Goal: Information Seeking & Learning: Check status

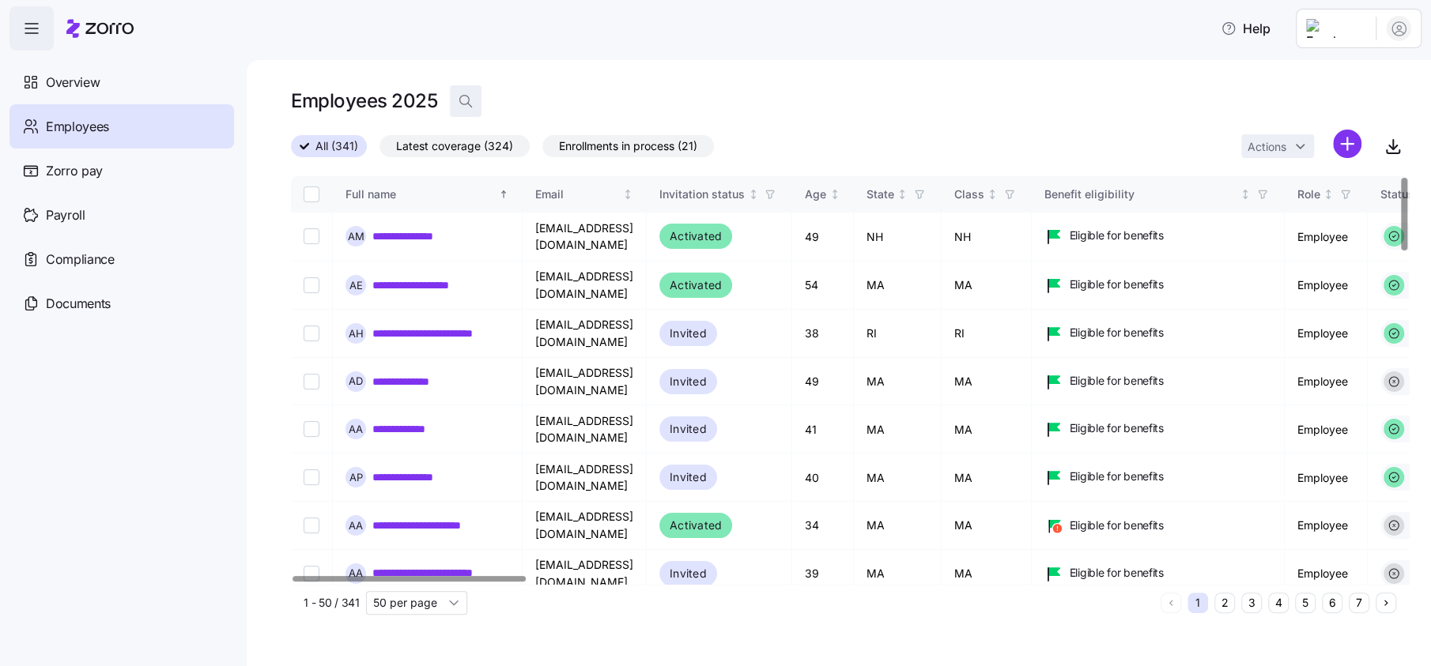
click at [458, 107] on icon "button" at bounding box center [466, 101] width 16 height 16
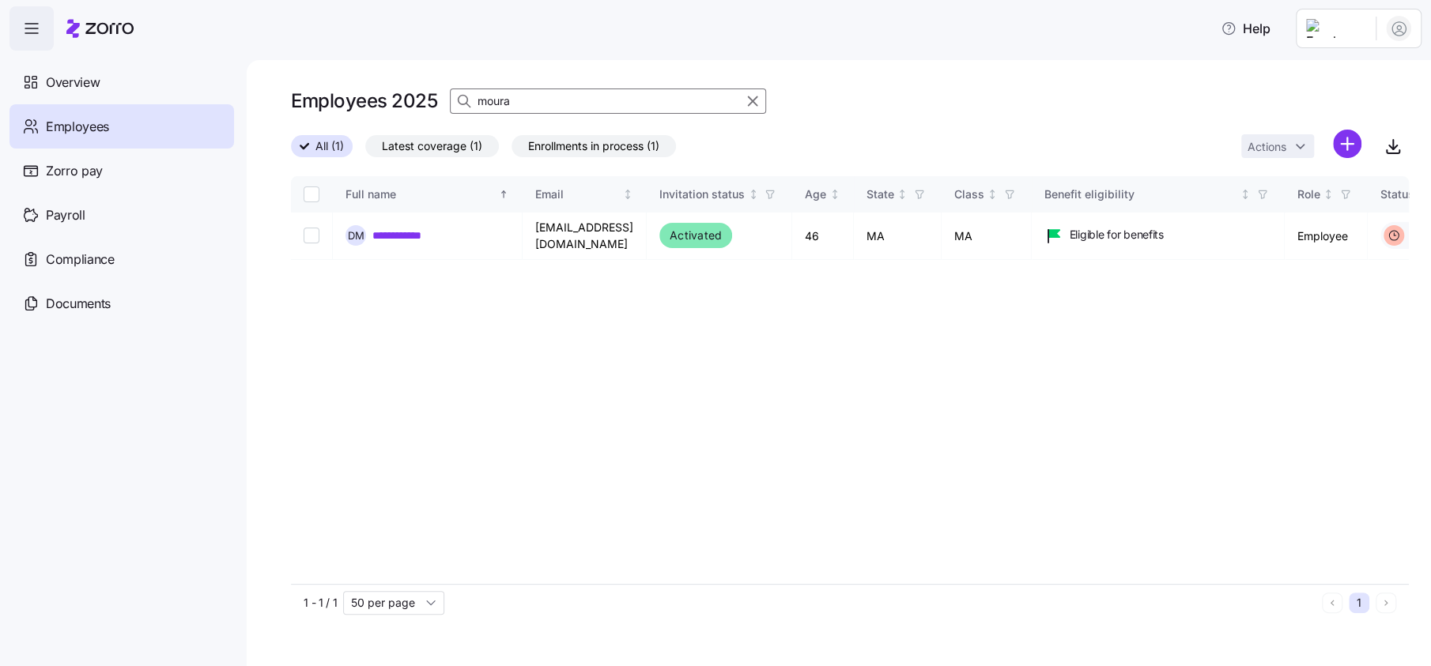
type input "moura"
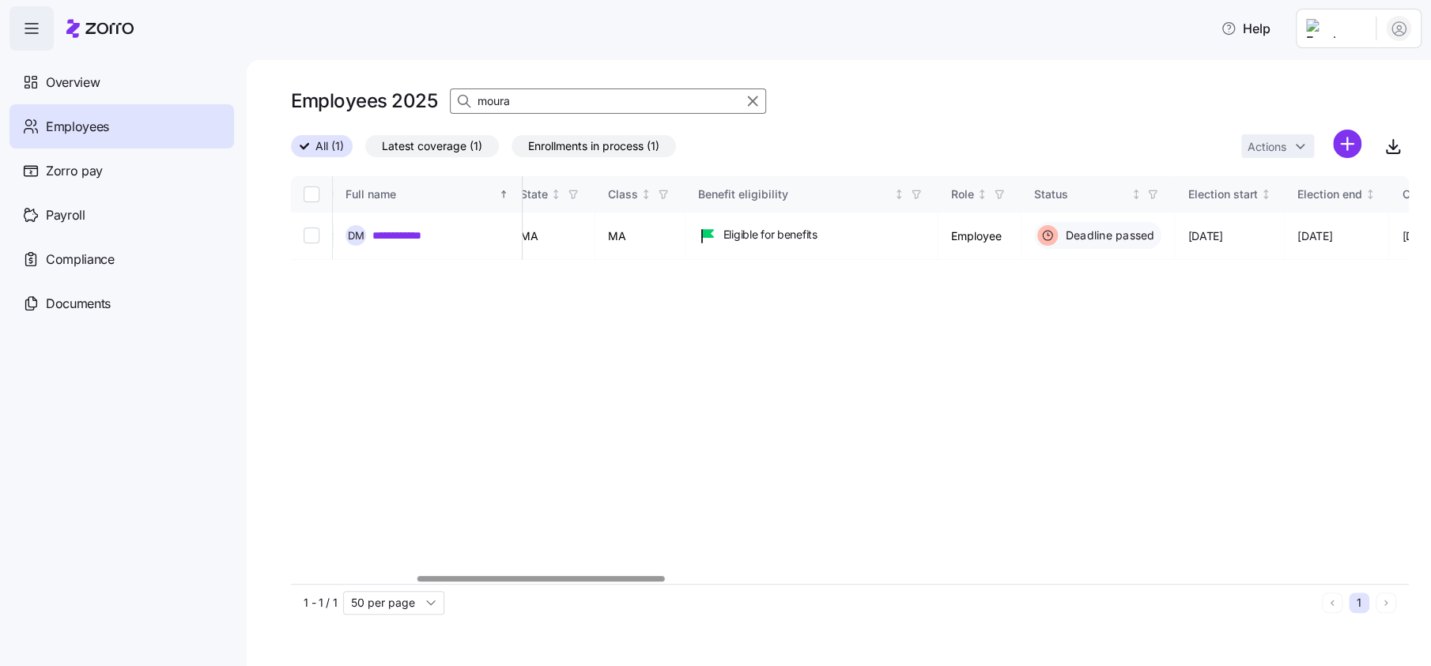
scroll to position [0, 85]
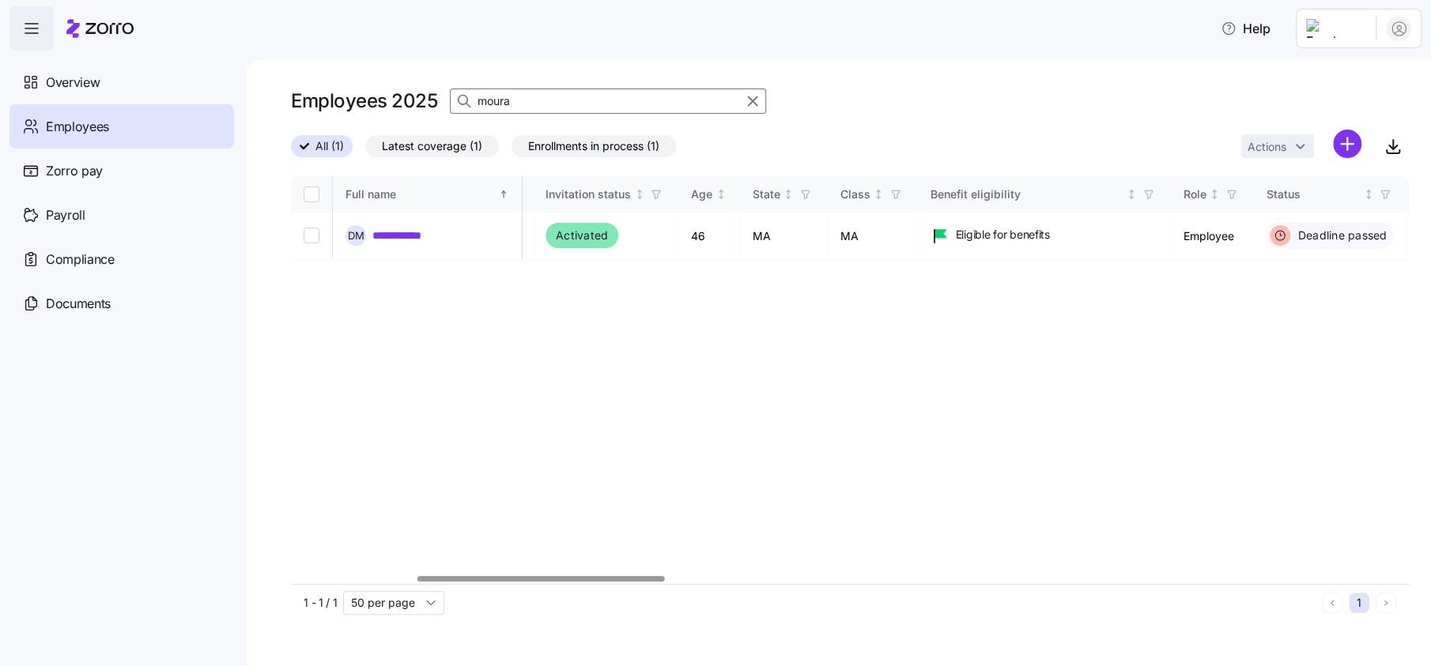
click at [492, 582] on div at bounding box center [540, 579] width 247 height 6
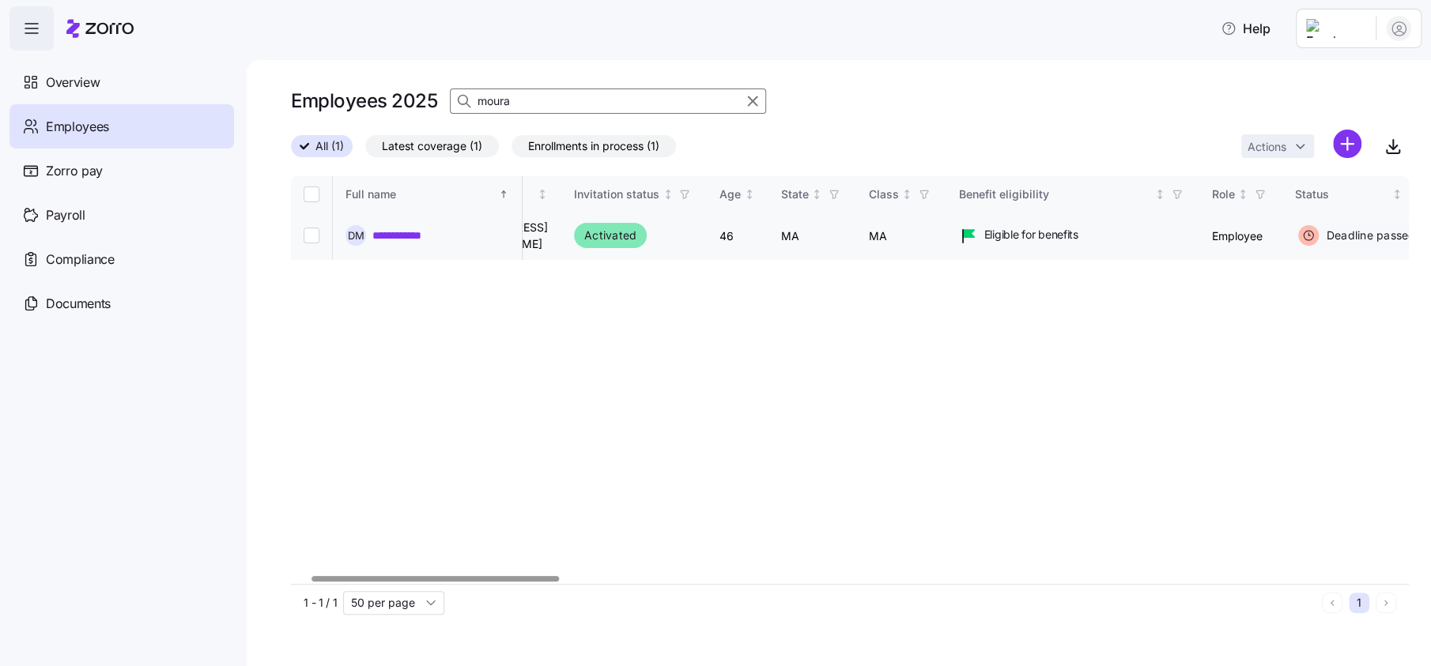
click at [424, 228] on link "**********" at bounding box center [416, 236] width 89 height 16
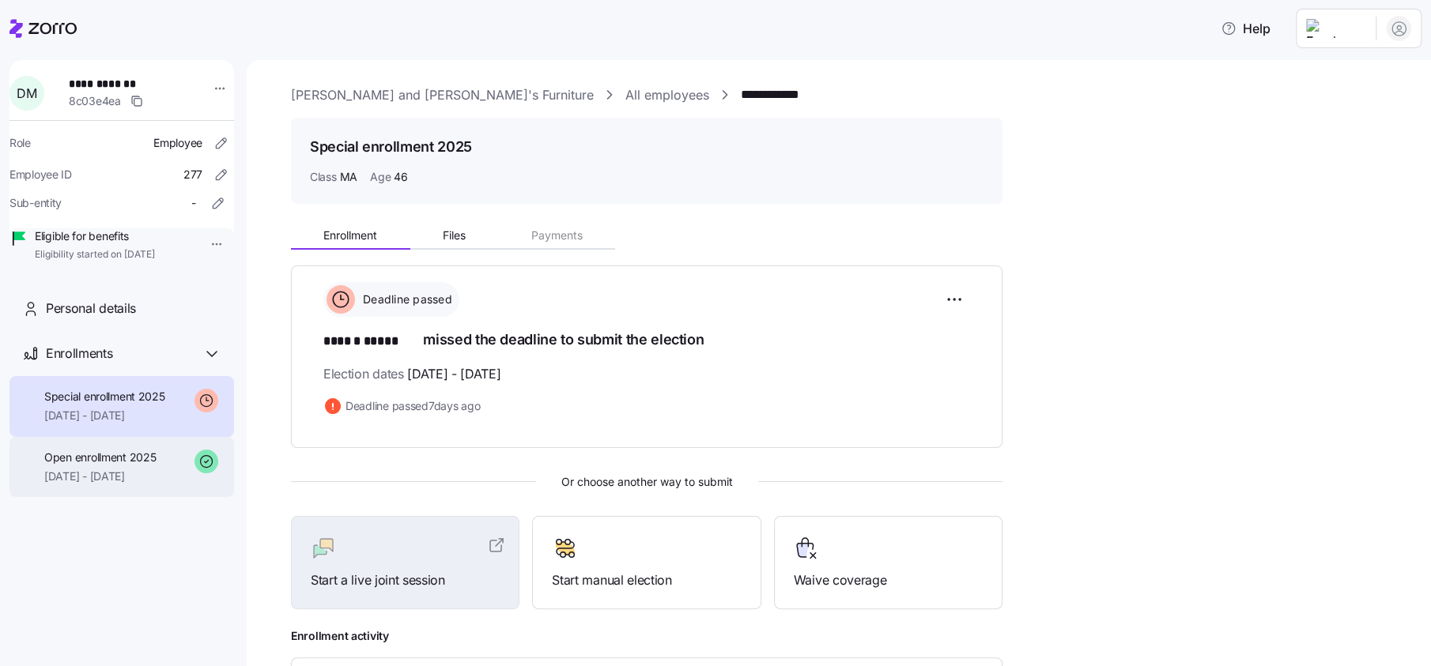
click at [126, 498] on div "Open enrollment 2025 [DATE] - [DATE]" at bounding box center [121, 467] width 225 height 61
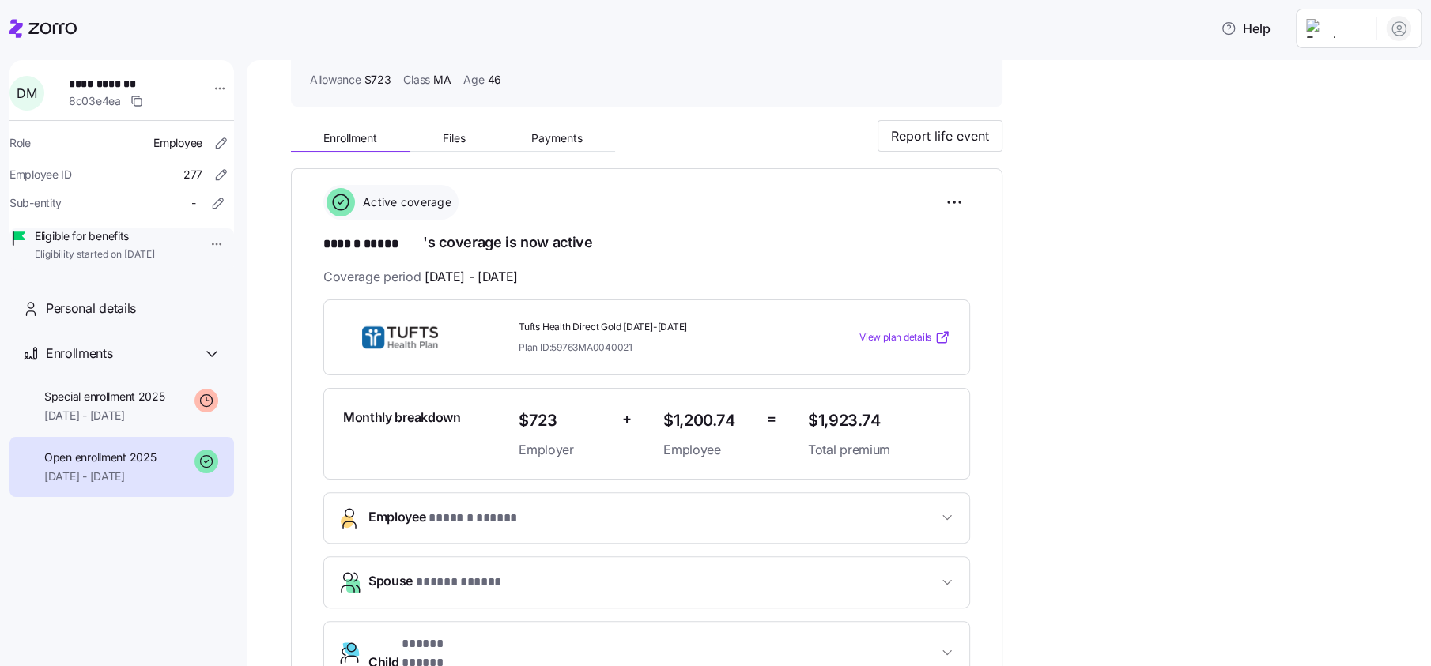
scroll to position [98, 0]
click at [104, 424] on span "[DATE] - [DATE]" at bounding box center [104, 416] width 121 height 16
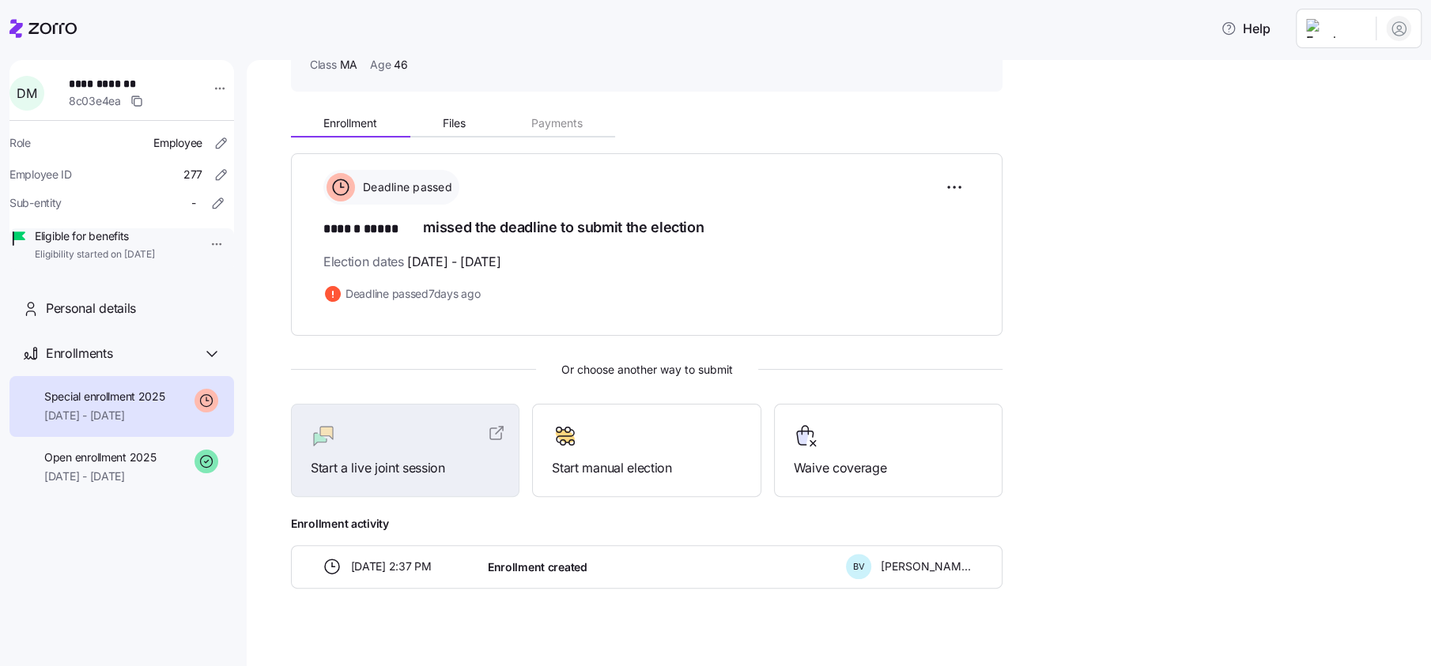
scroll to position [126, 0]
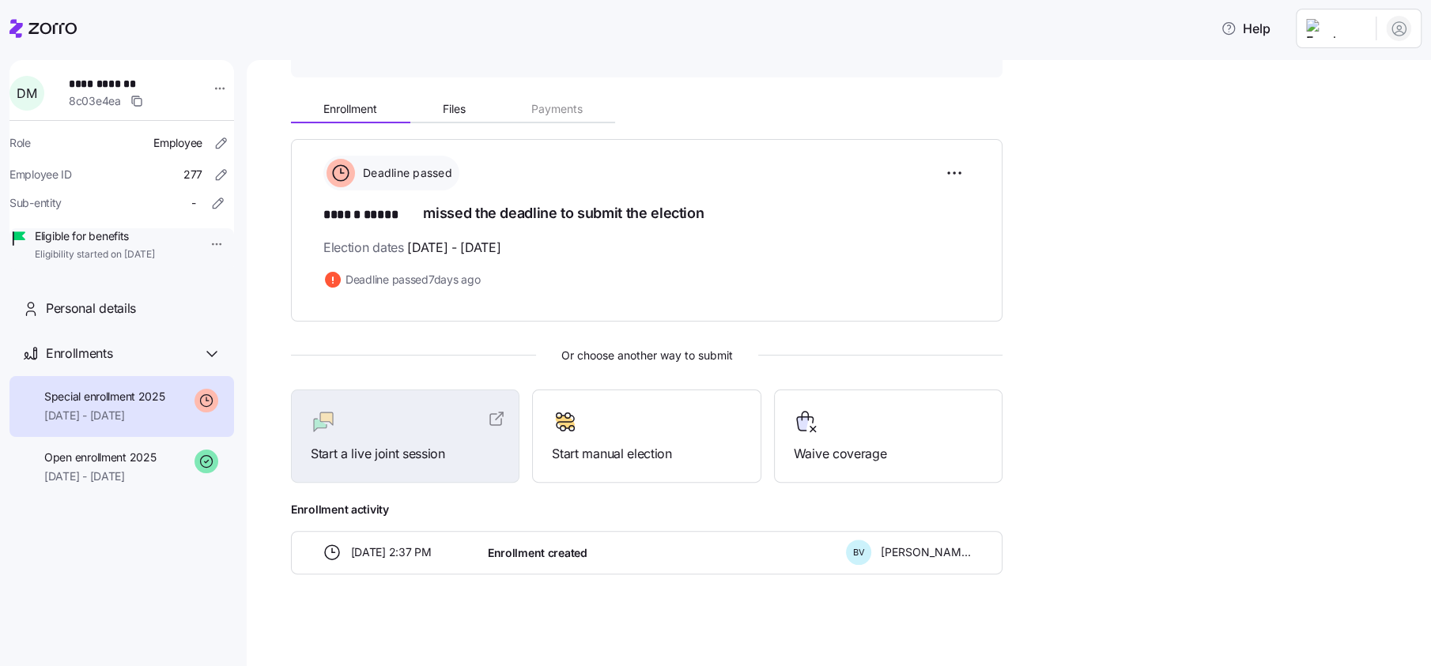
drag, startPoint x: 40, startPoint y: 19, endPoint x: 125, endPoint y: 21, distance: 85.4
click at [40, 19] on icon at bounding box center [42, 28] width 67 height 19
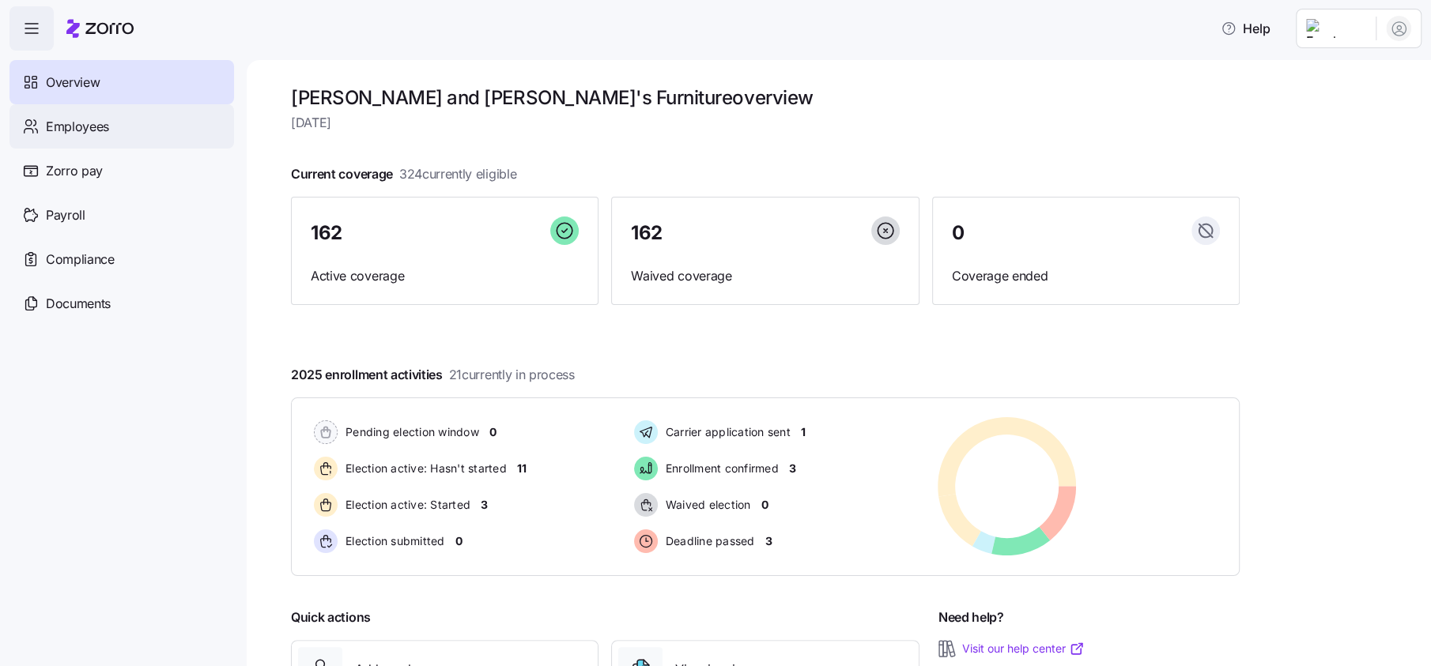
drag, startPoint x: 72, startPoint y: 129, endPoint x: 81, endPoint y: 130, distance: 9.5
click at [72, 129] on span "Employees" at bounding box center [77, 127] width 63 height 20
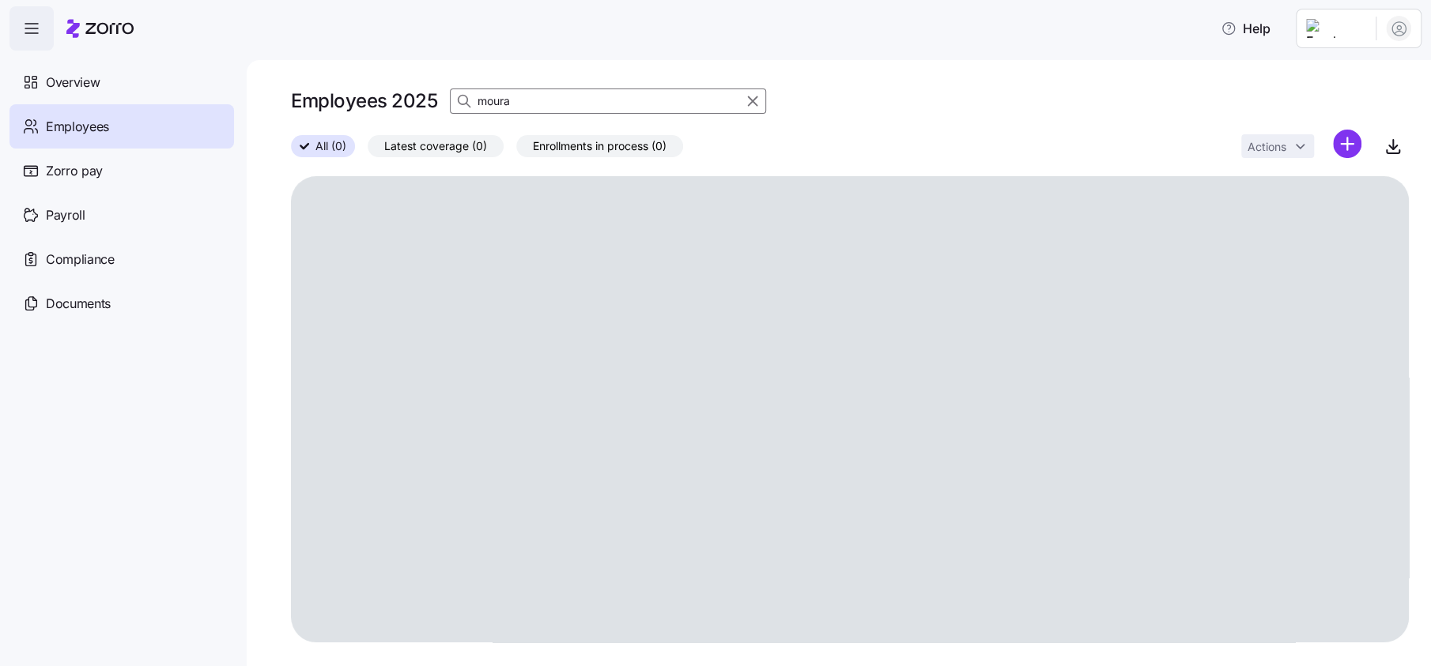
click at [526, 101] on input "moura" at bounding box center [608, 101] width 316 height 25
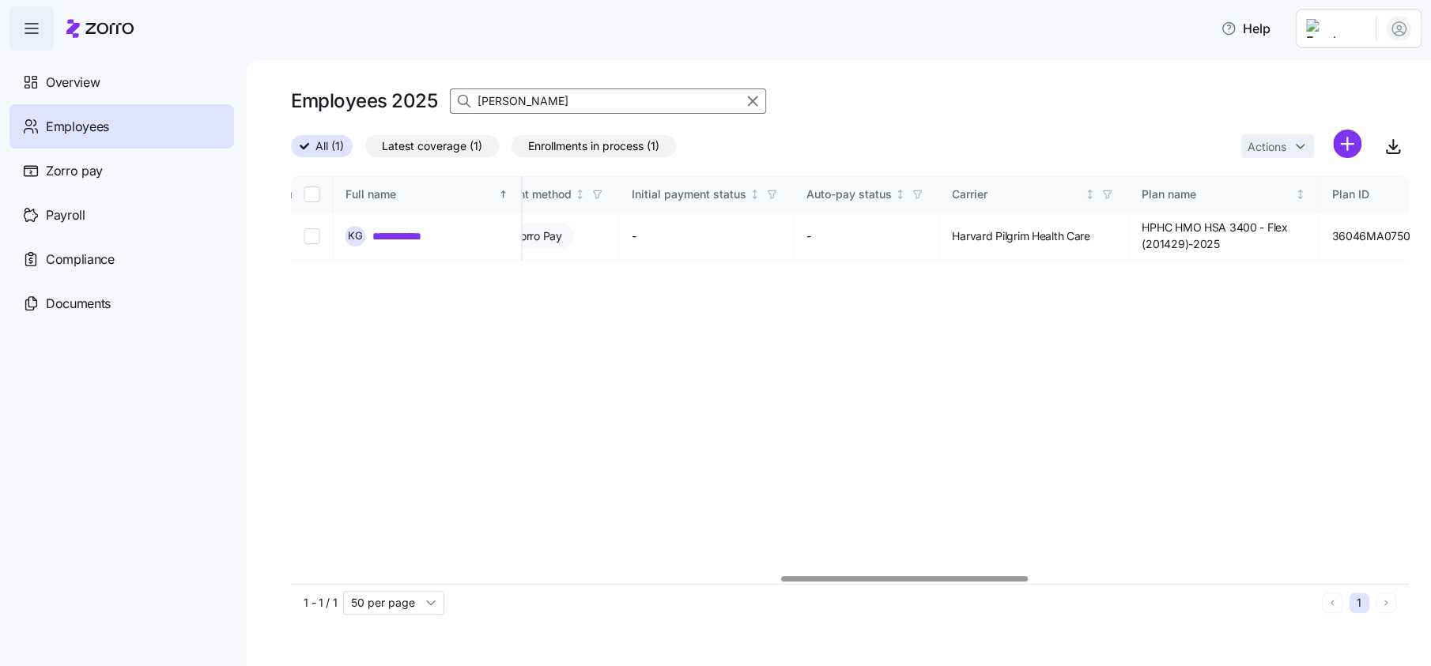
click at [920, 582] on div at bounding box center [904, 579] width 246 height 6
type input "[PERSON_NAME]"
click at [391, 222] on td "**********" at bounding box center [428, 237] width 190 height 48
click at [415, 234] on link "**********" at bounding box center [410, 236] width 77 height 16
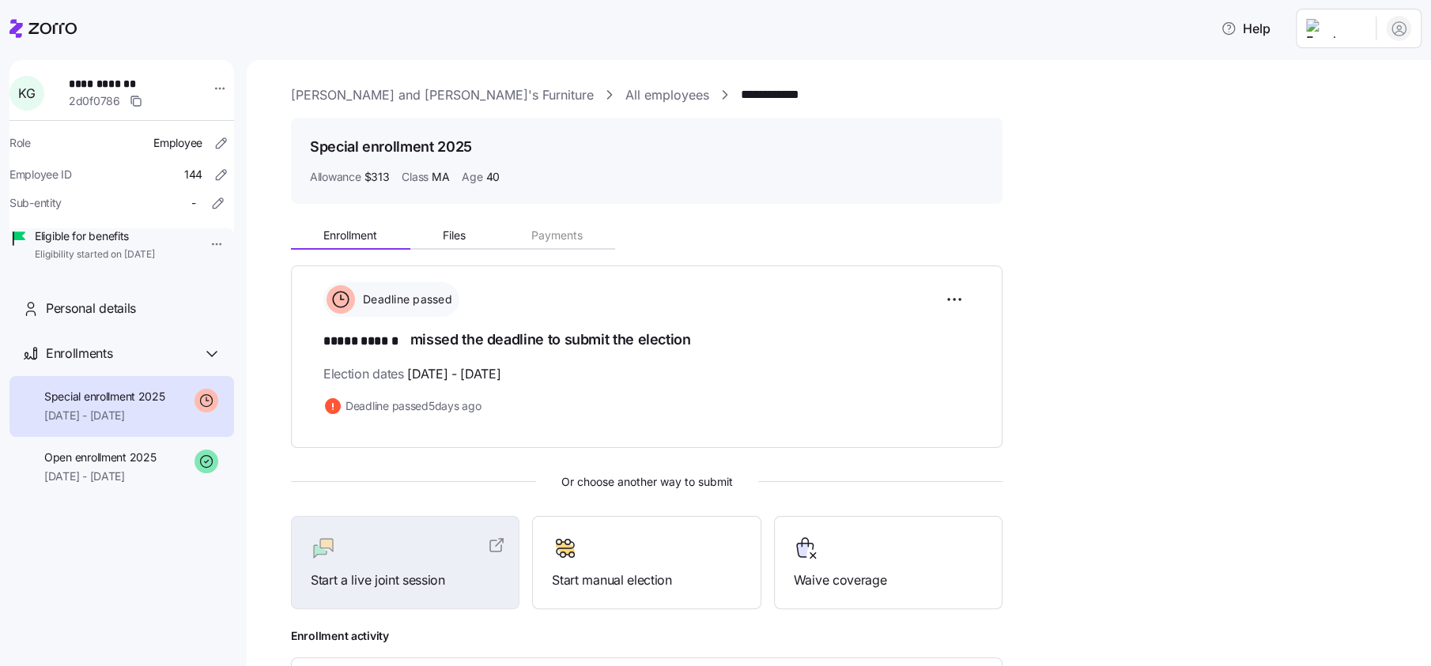
click at [625, 91] on link "All employees" at bounding box center [667, 95] width 84 height 20
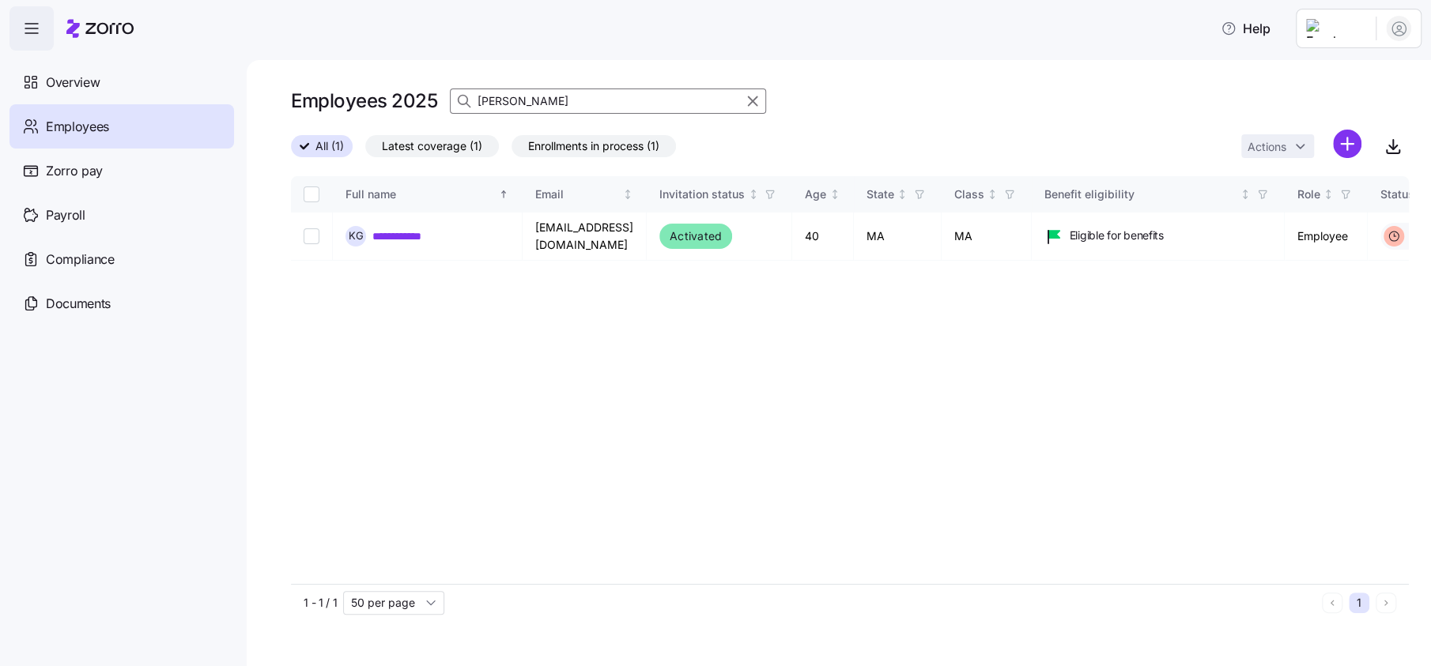
click at [540, 103] on input "[PERSON_NAME]" at bounding box center [608, 101] width 316 height 25
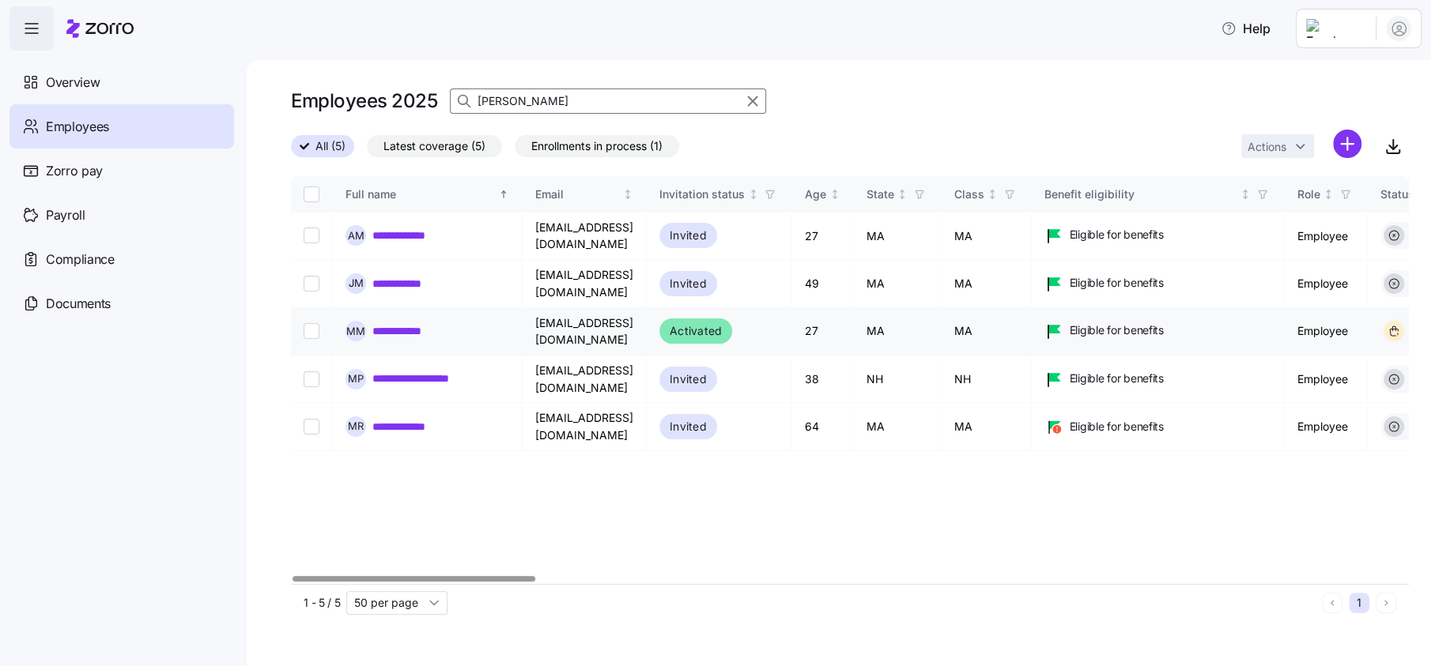
type input "[PERSON_NAME]"
click at [421, 323] on link "**********" at bounding box center [412, 331] width 81 height 16
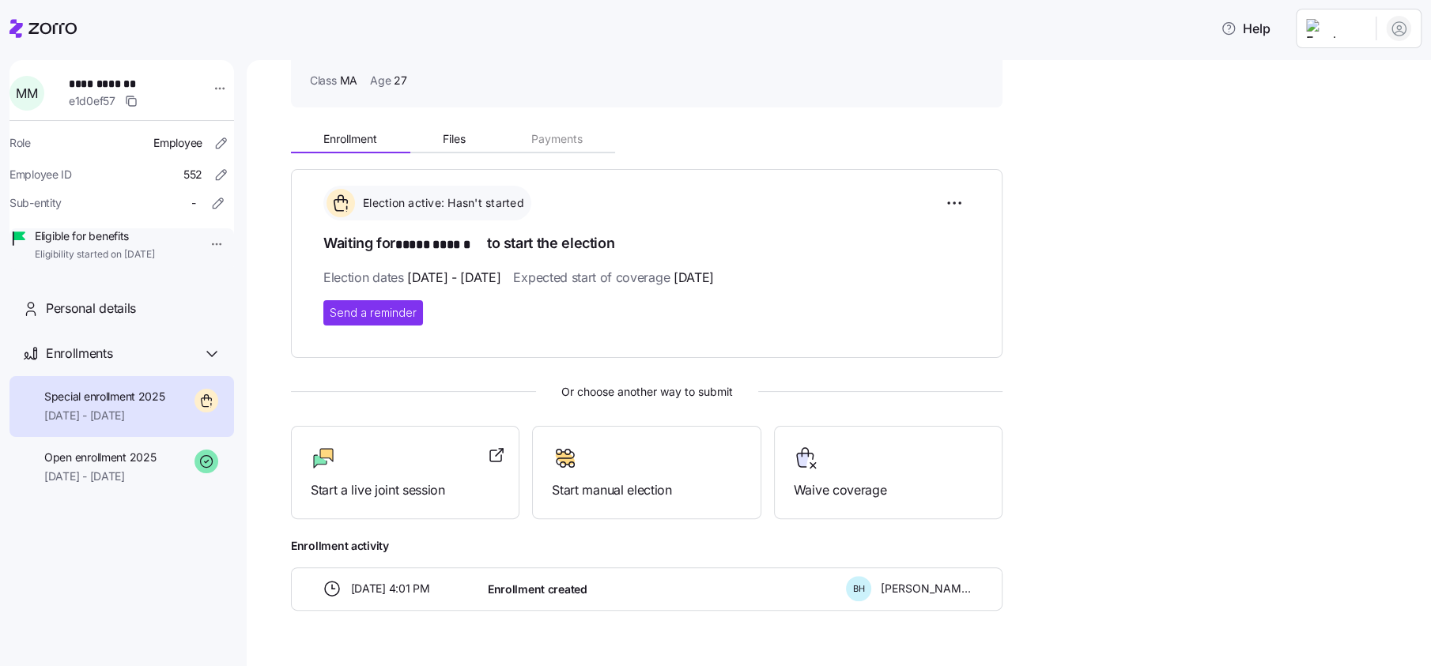
scroll to position [98, 0]
click at [210, 198] on icon "button" at bounding box center [218, 203] width 16 height 16
click at [213, 142] on icon "button" at bounding box center [221, 143] width 16 height 16
click at [213, 175] on icon "button" at bounding box center [221, 175] width 16 height 16
click at [211, 81] on html "**********" at bounding box center [715, 328] width 1431 height 657
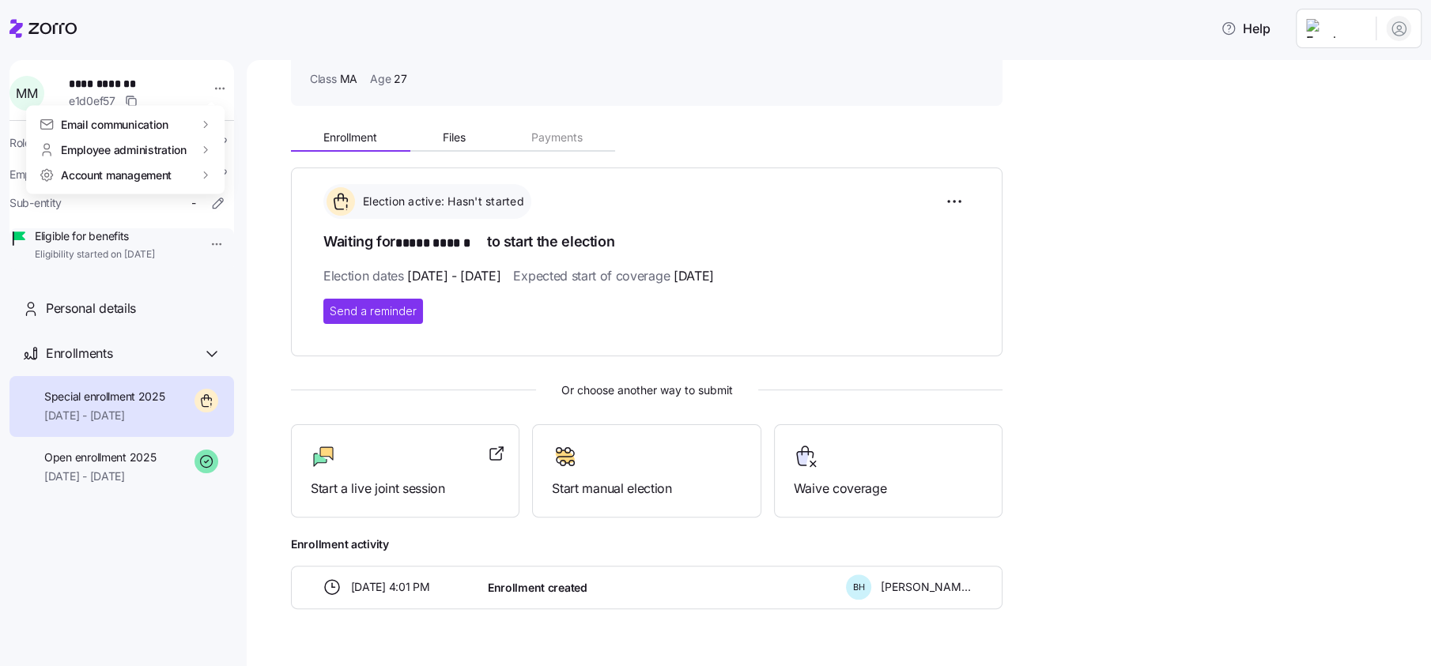
click at [175, 35] on html "**********" at bounding box center [715, 328] width 1431 height 657
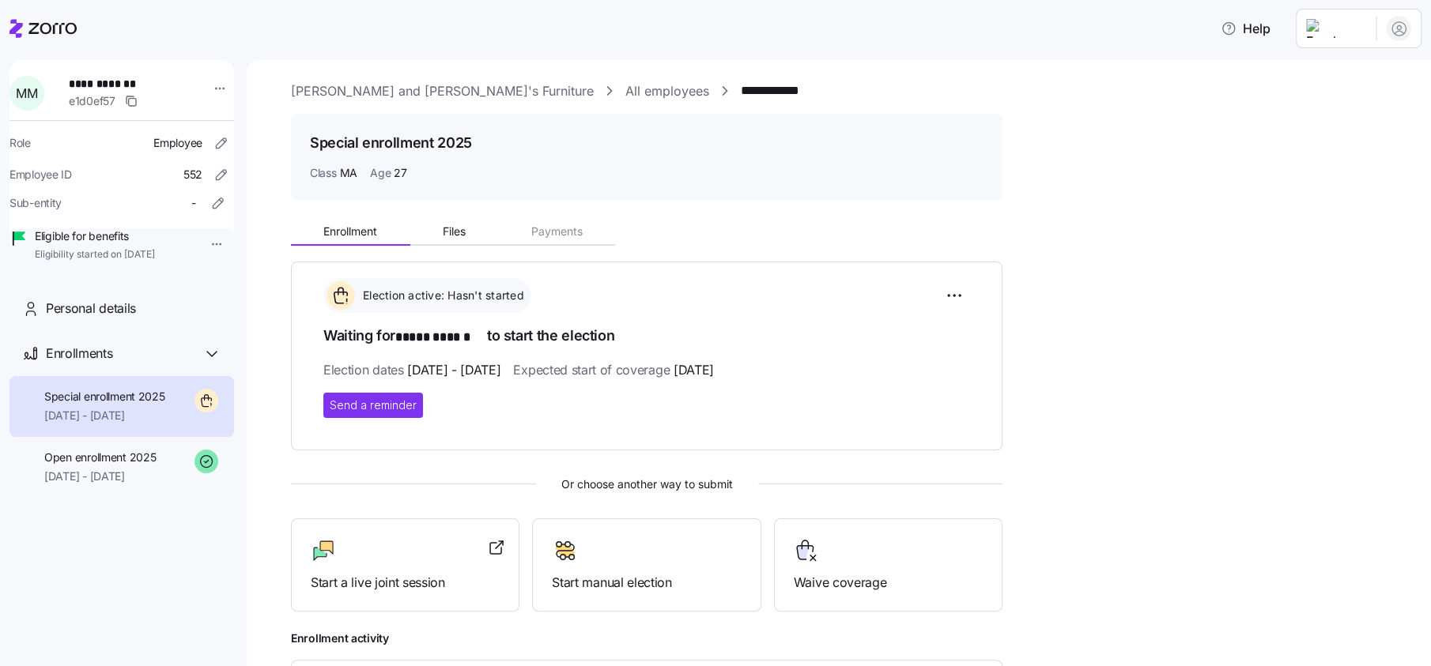
scroll to position [0, 0]
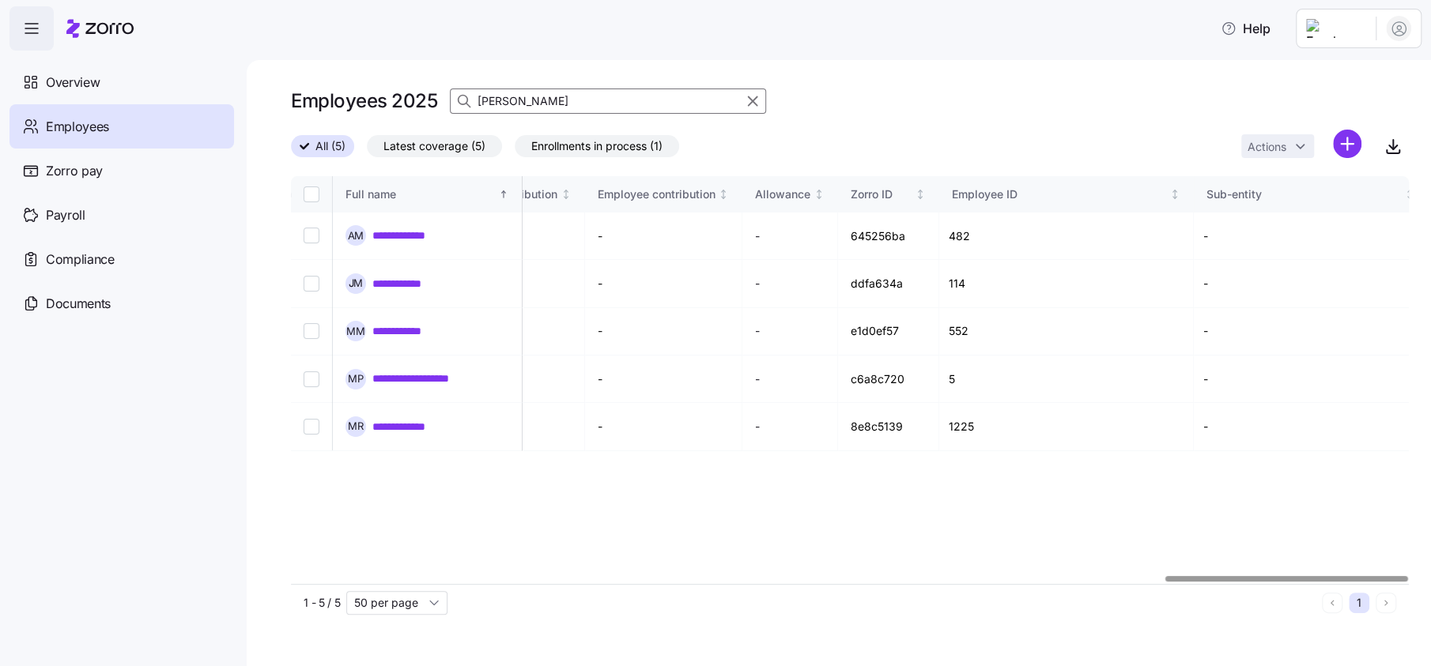
scroll to position [0, 4027]
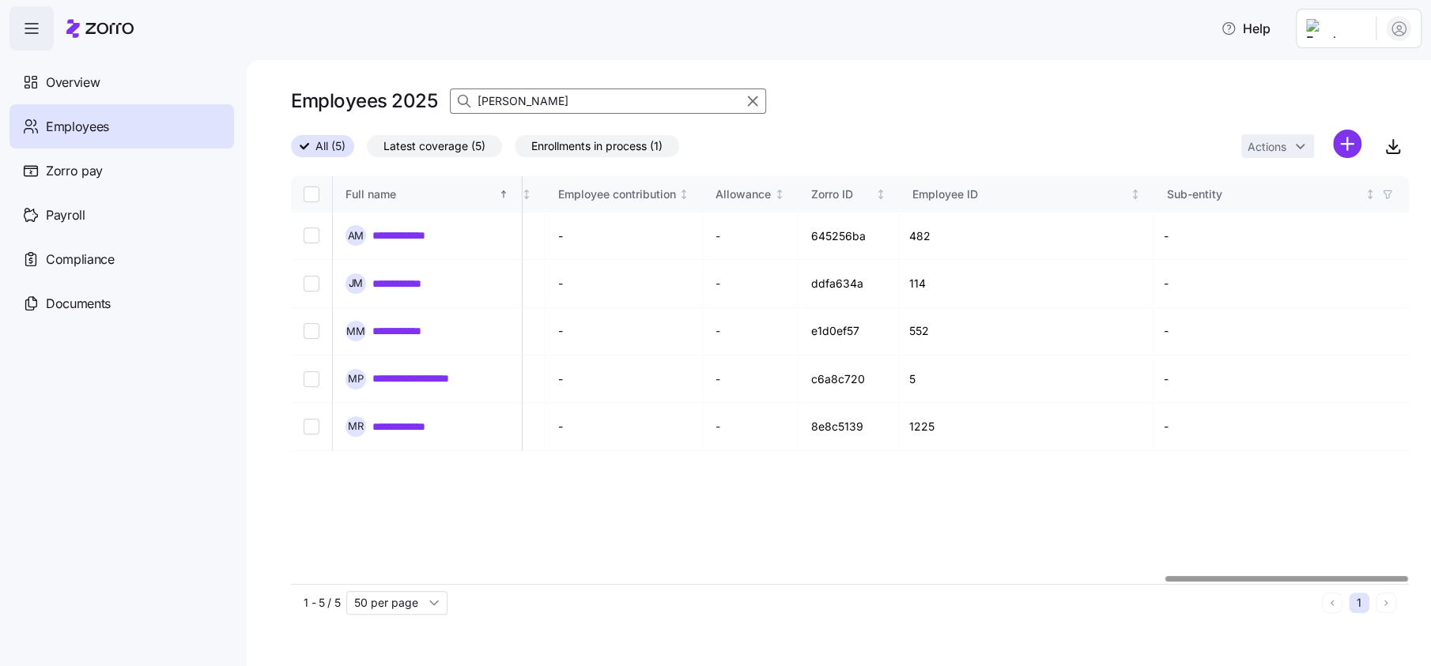
click at [1407, 578] on div at bounding box center [1286, 579] width 242 height 6
click at [1225, 576] on div at bounding box center [1286, 579] width 242 height 6
drag, startPoint x: 526, startPoint y: 99, endPoint x: 428, endPoint y: 104, distance: 98.2
click at [429, 104] on div "Employees 2025 [PERSON_NAME]" at bounding box center [528, 101] width 475 height 32
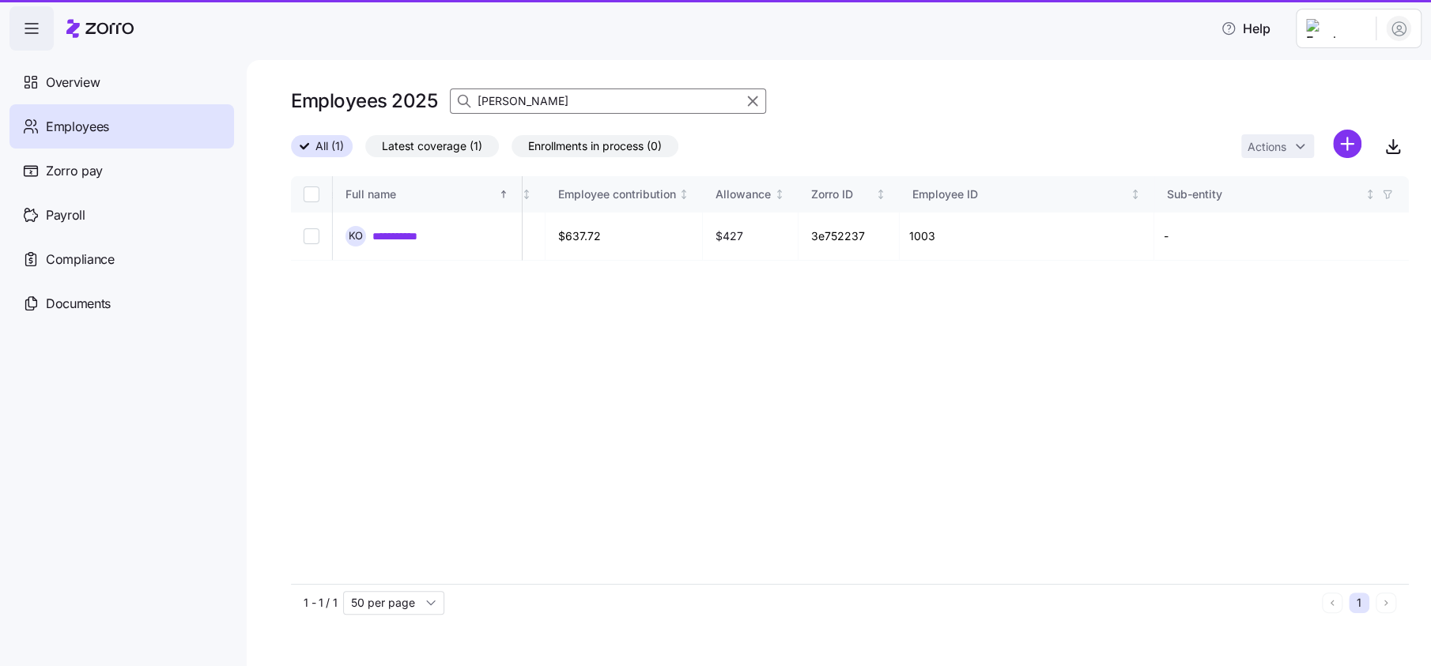
scroll to position [0, 3934]
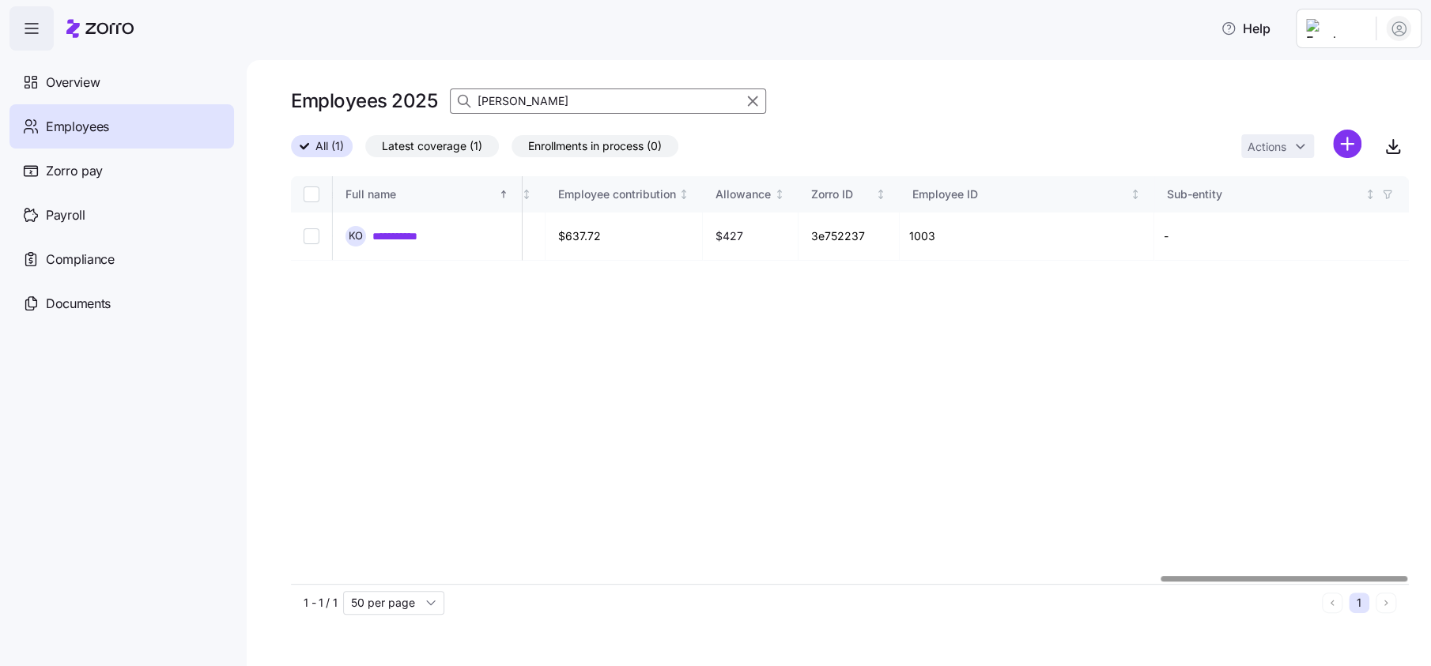
type input "[PERSON_NAME]"
drag, startPoint x: 835, startPoint y: 235, endPoint x: 869, endPoint y: 235, distance: 34.0
click at [869, 235] on td "3e752237" at bounding box center [848, 237] width 101 height 48
drag, startPoint x: 869, startPoint y: 235, endPoint x: 847, endPoint y: 249, distance: 26.3
click at [847, 249] on td "3e752237" at bounding box center [848, 237] width 101 height 48
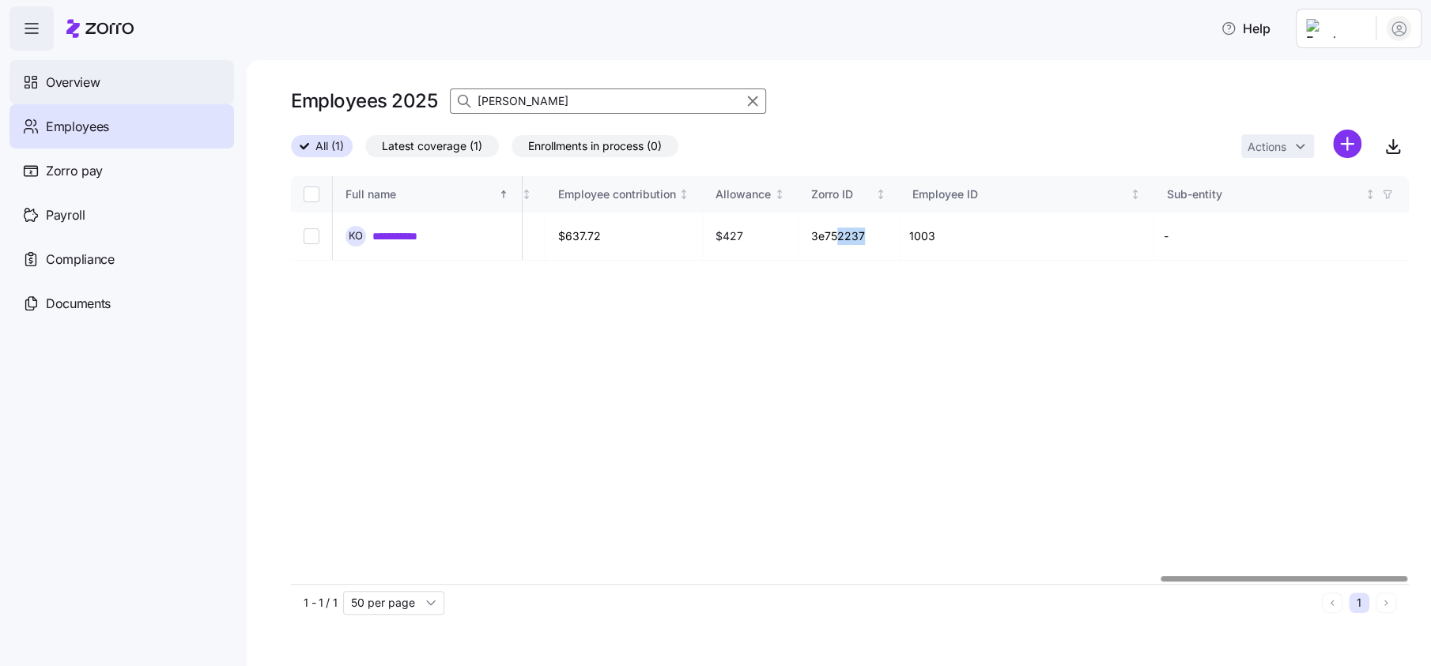
click at [52, 88] on span "Overview" at bounding box center [73, 83] width 54 height 20
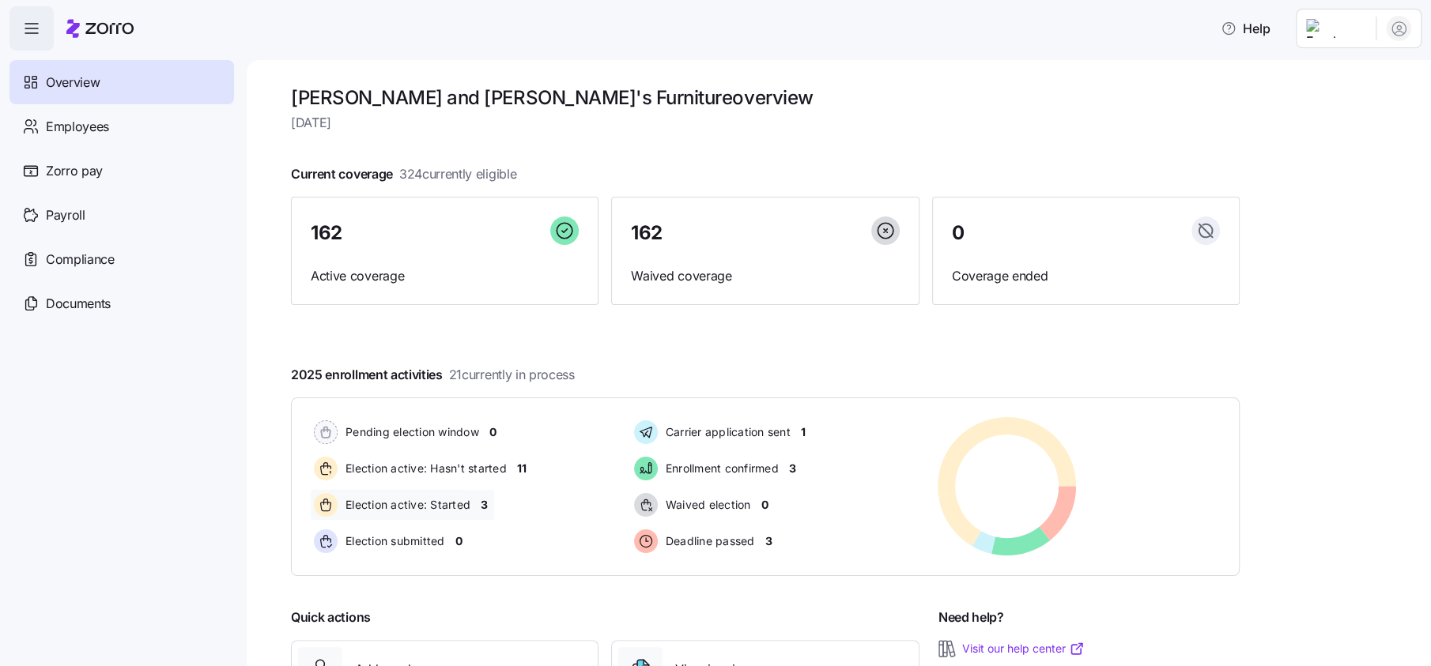
click at [483, 504] on span "3" at bounding box center [484, 505] width 7 height 16
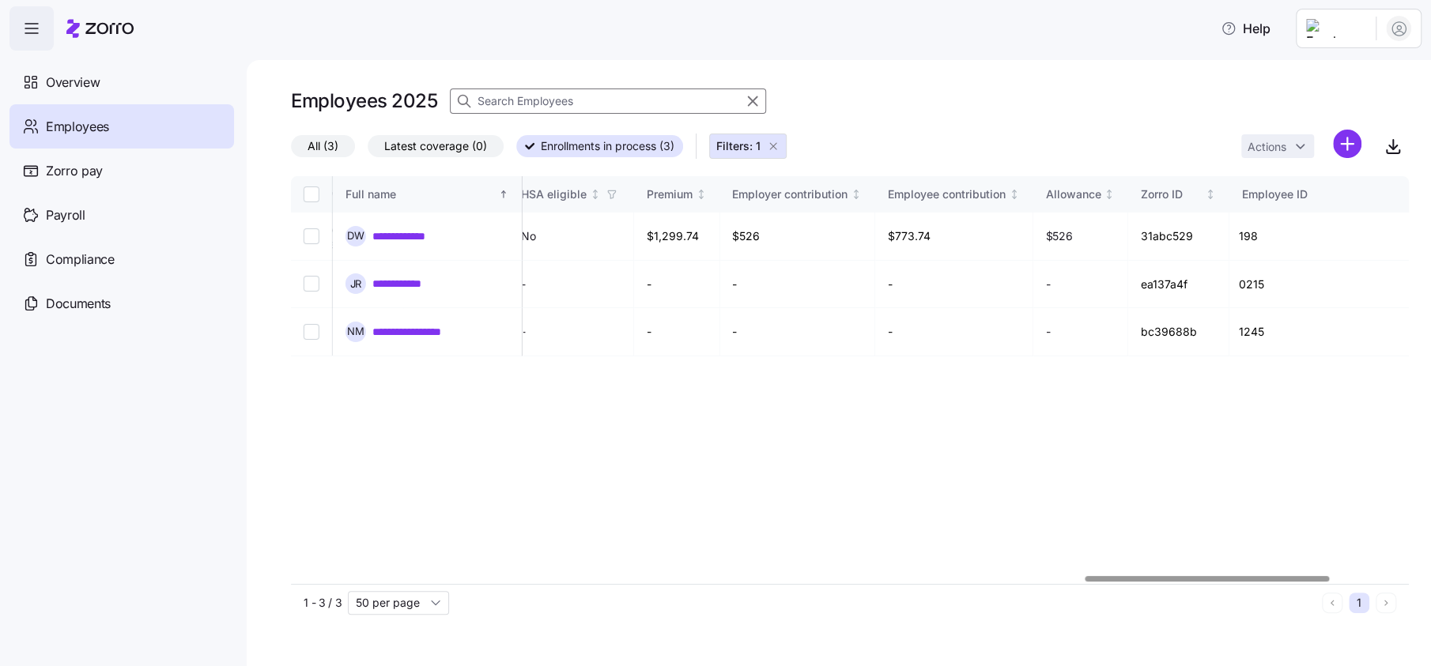
scroll to position [0, 3668]
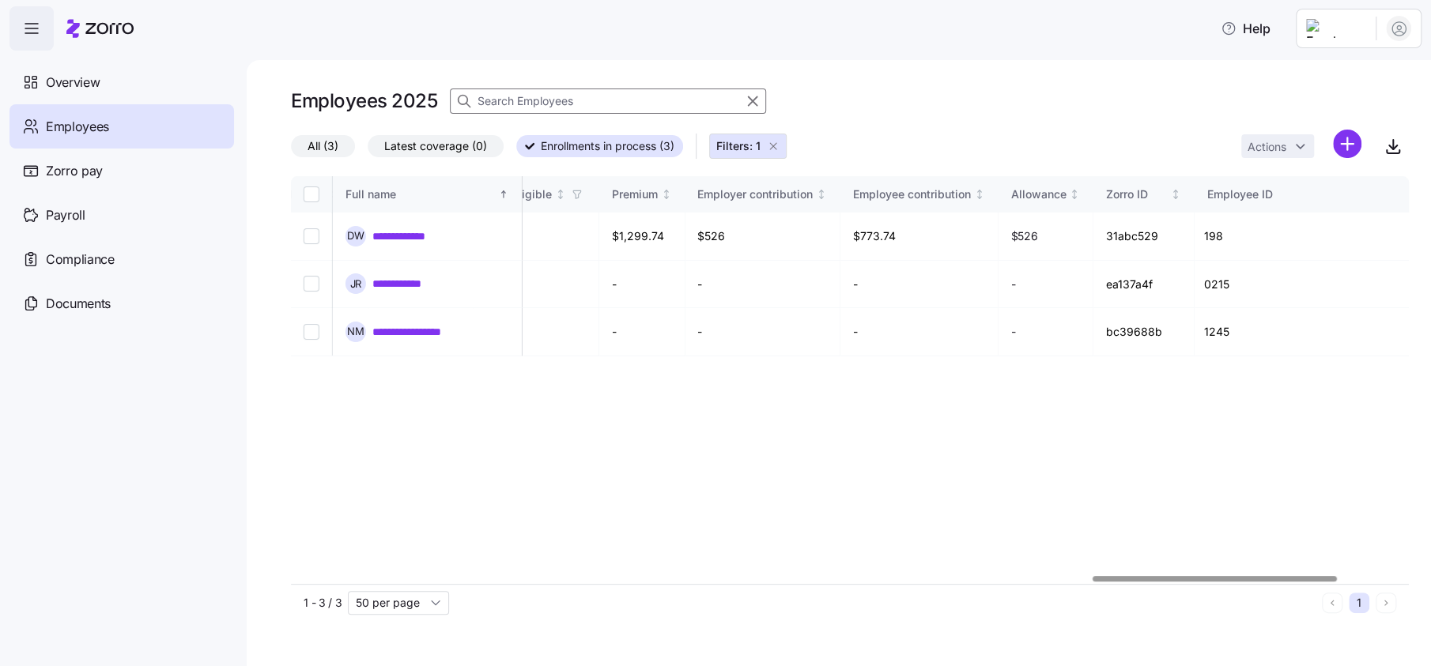
click at [1221, 576] on div at bounding box center [1213, 579] width 243 height 6
click at [87, 78] on span "Overview" at bounding box center [73, 83] width 54 height 20
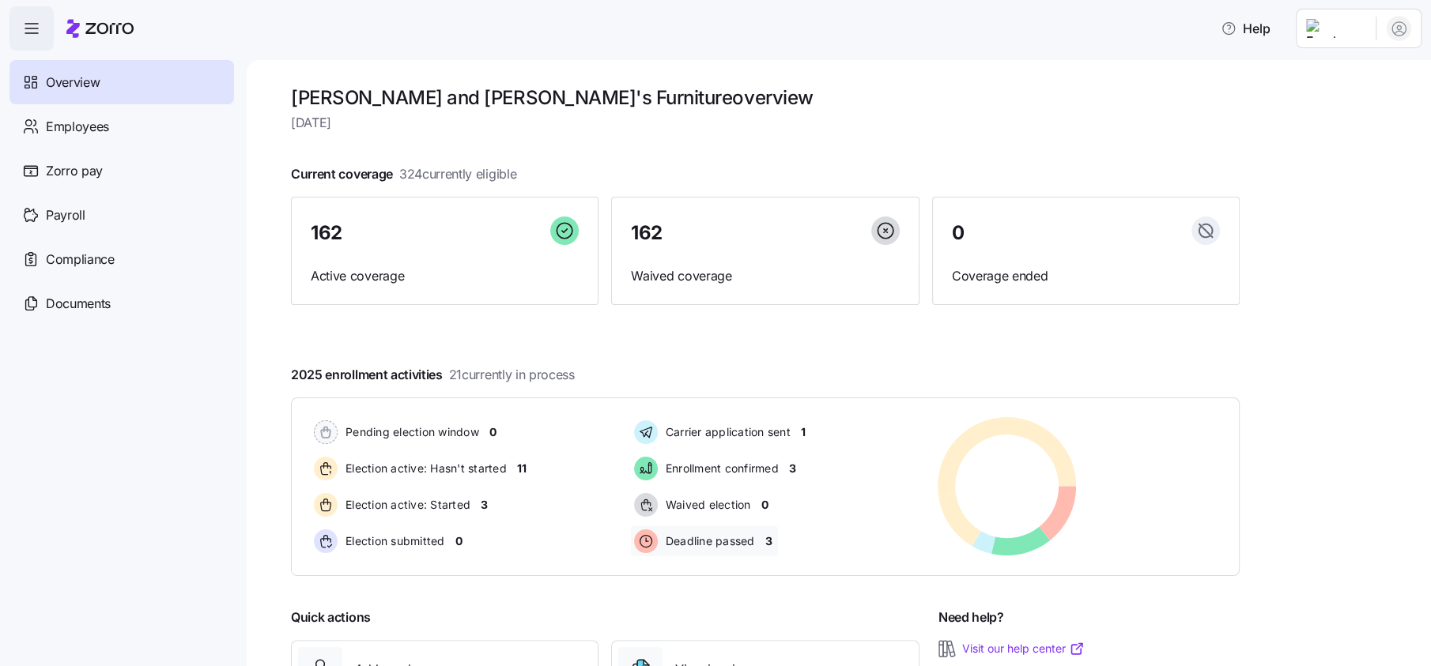
click at [772, 539] on span "3" at bounding box center [767, 542] width 7 height 16
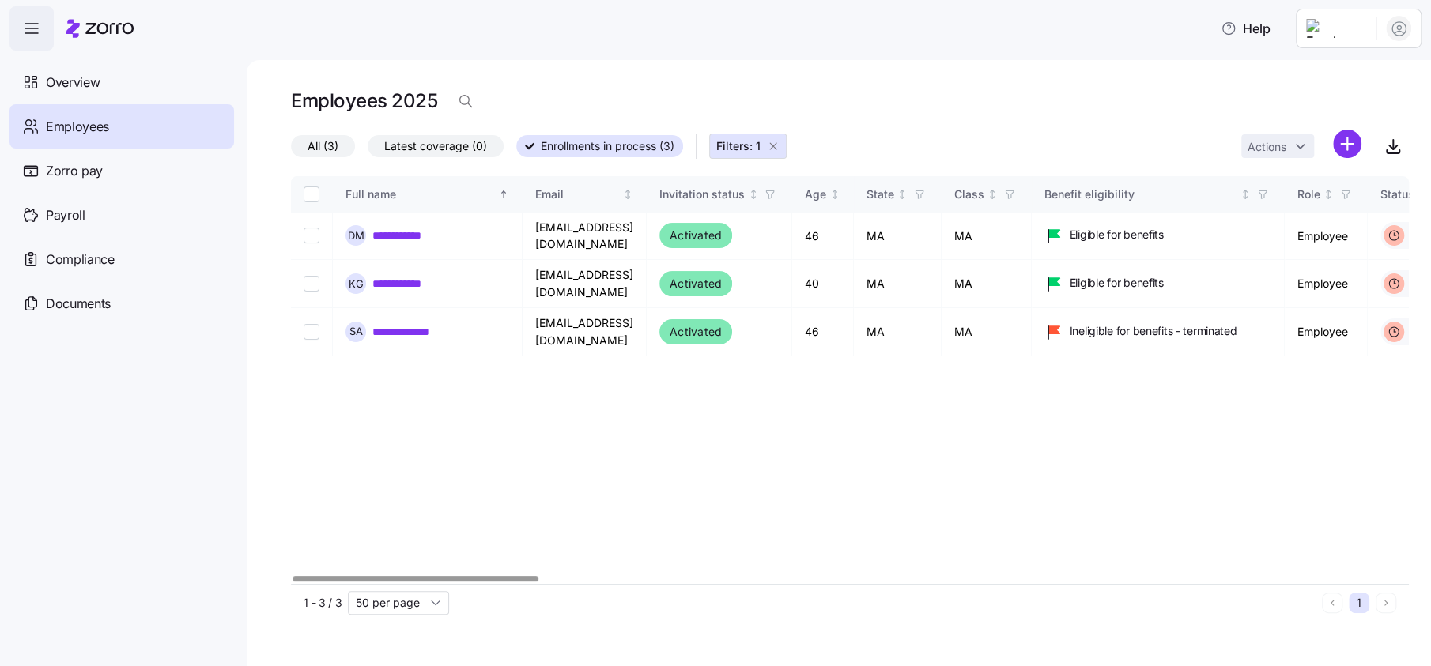
click at [485, 576] on div at bounding box center [415, 579] width 246 height 6
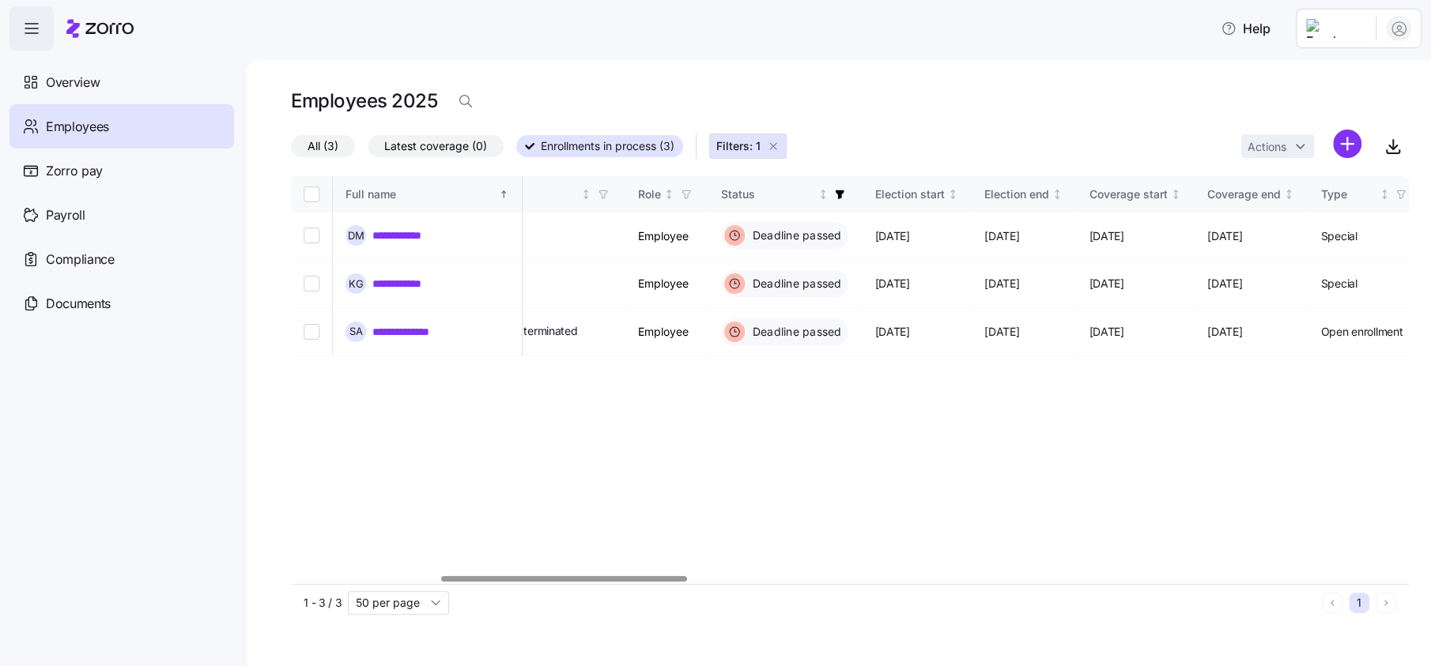
scroll to position [0, 676]
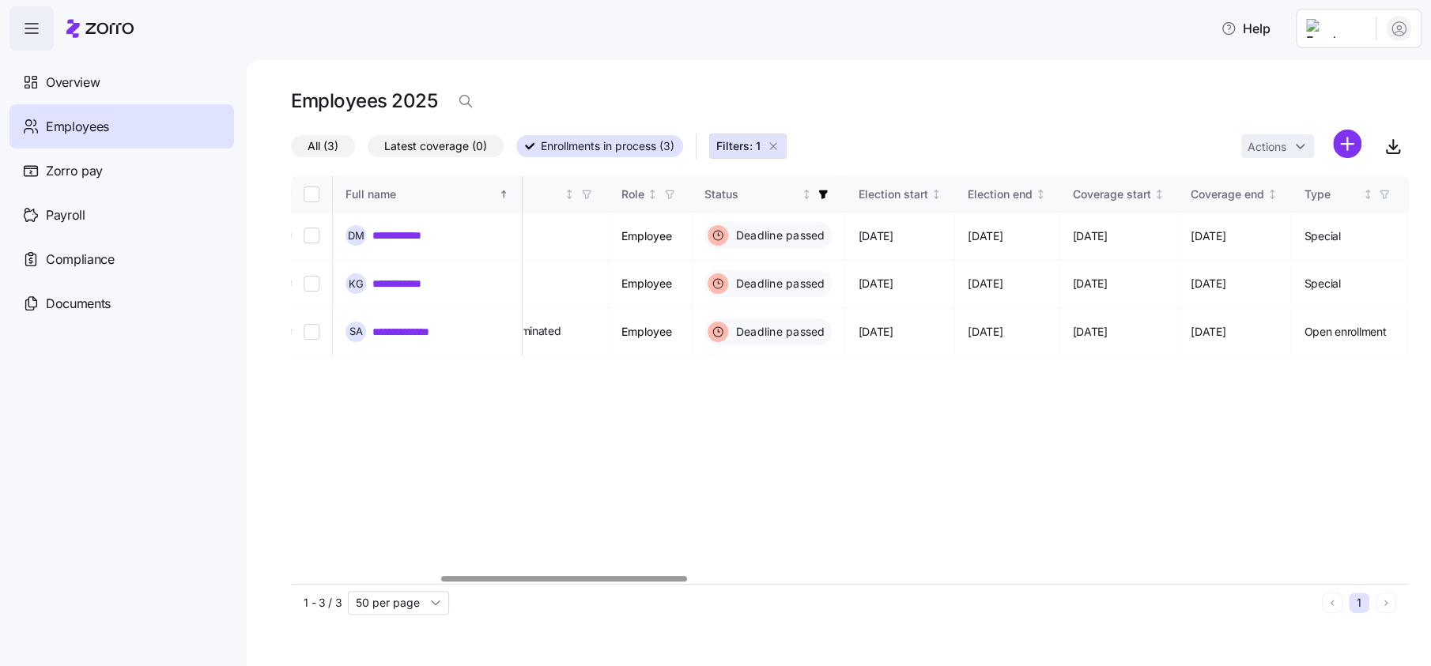
click at [658, 577] on div at bounding box center [564, 579] width 246 height 6
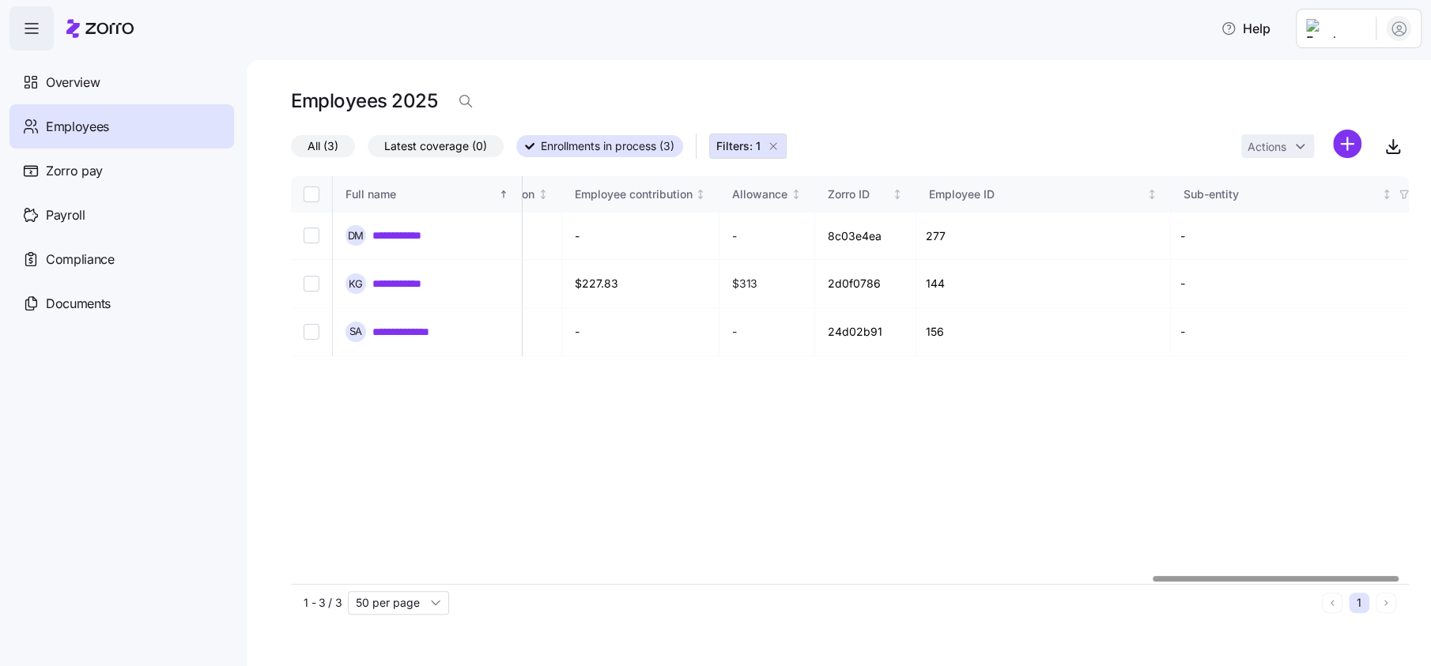
scroll to position [0, 3957]
click at [1404, 582] on div at bounding box center [1285, 579] width 246 height 6
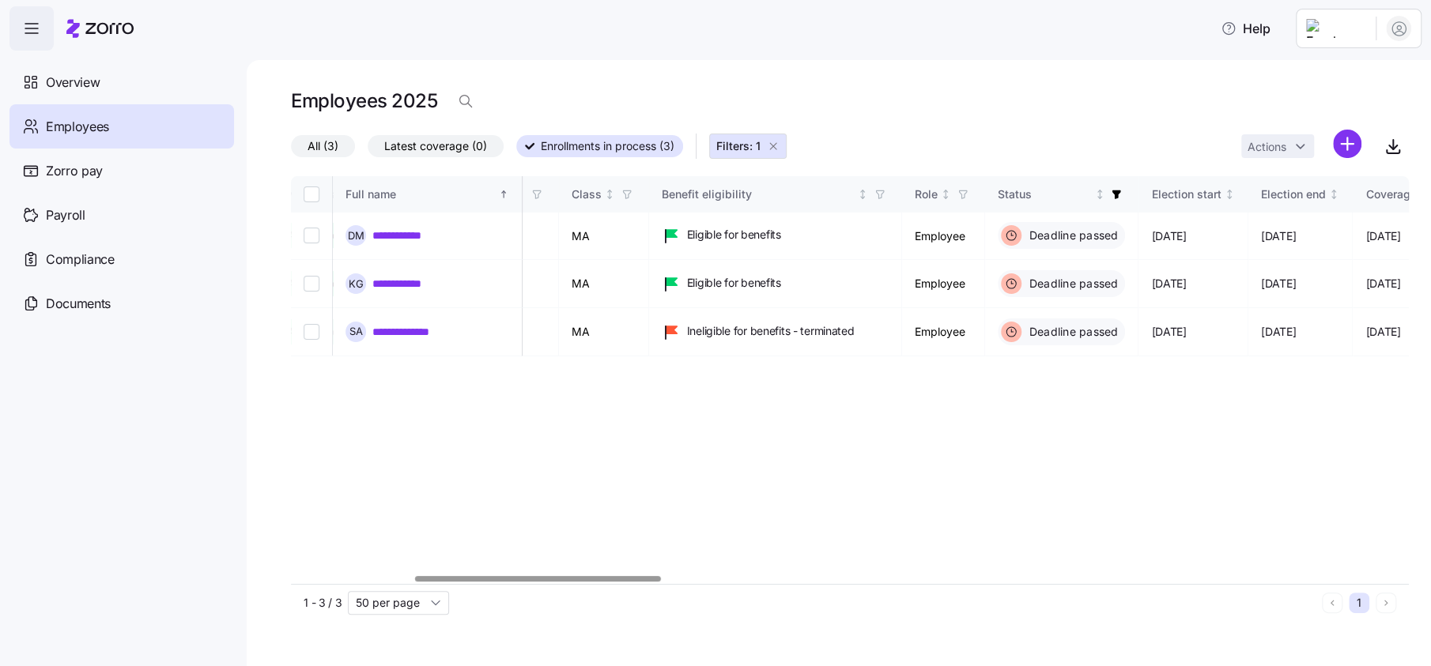
scroll to position [0, 0]
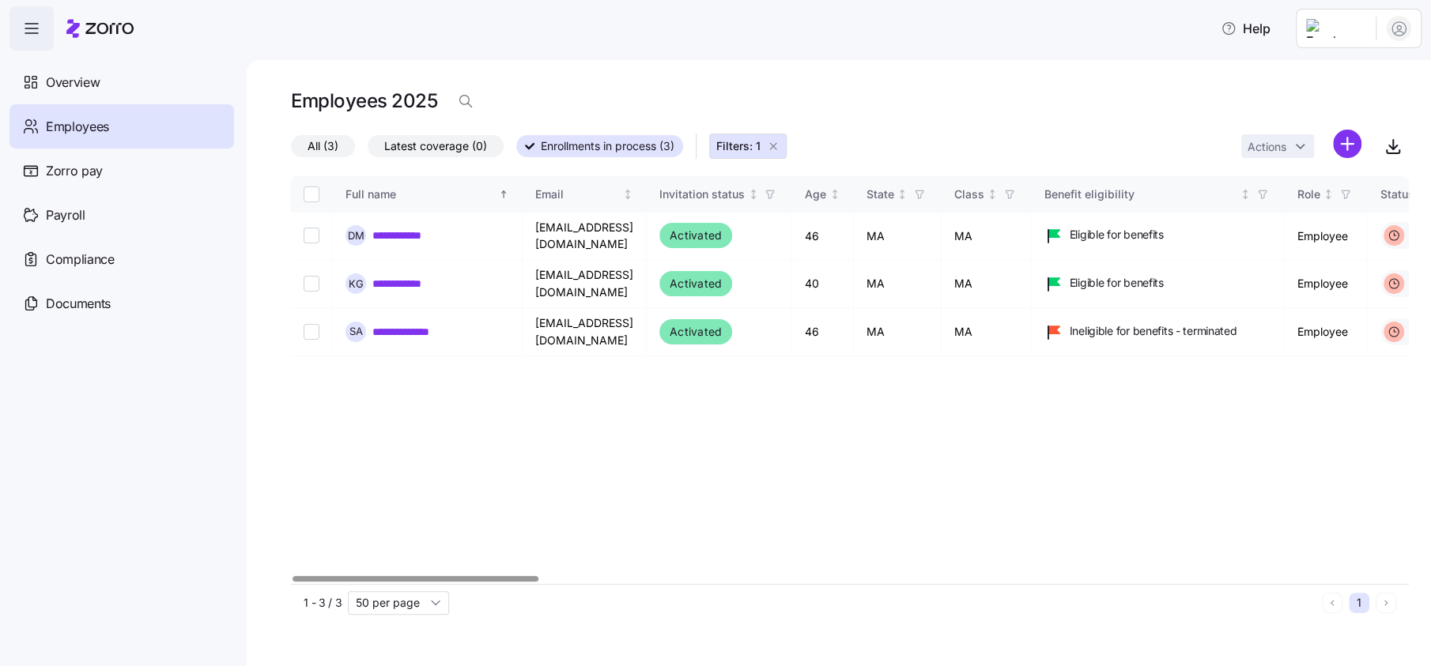
click at [447, 579] on div at bounding box center [415, 579] width 246 height 6
click at [292, 582] on div at bounding box center [415, 579] width 246 height 6
click at [482, 98] on div "Employees 2025" at bounding box center [850, 107] width 1118 height 44
click at [465, 100] on icon "button" at bounding box center [466, 101] width 16 height 16
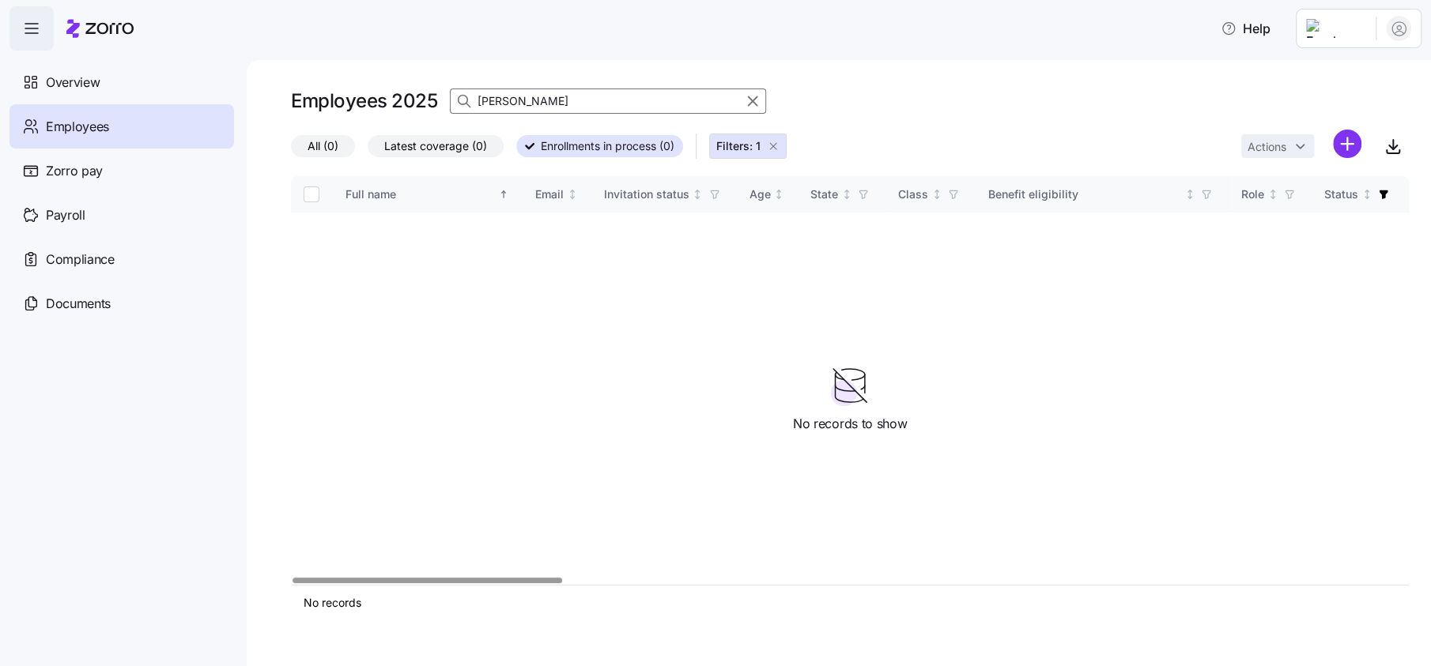
click at [774, 153] on span "Filters: 1" at bounding box center [747, 146] width 63 height 16
click at [308, 141] on span "All (1)" at bounding box center [322, 146] width 28 height 21
click at [291, 150] on input "All (1)" at bounding box center [291, 150] width 0 height 0
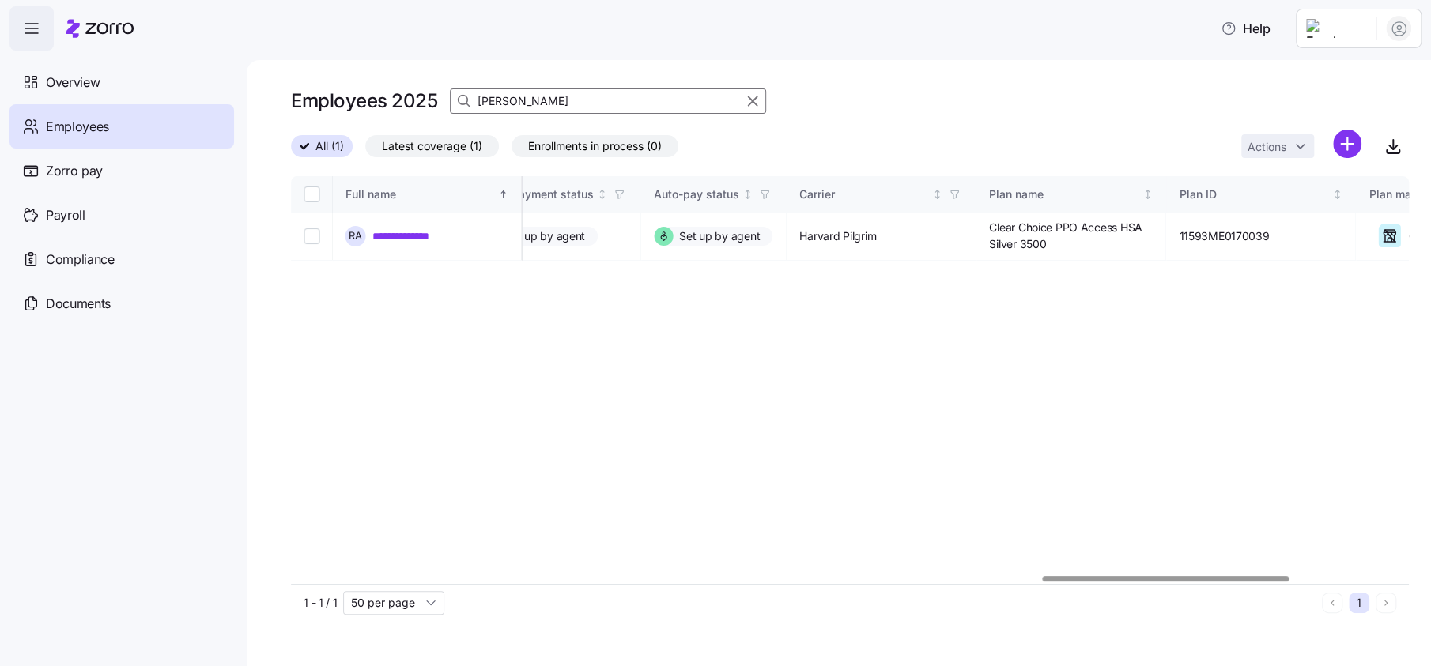
scroll to position [0, 2217]
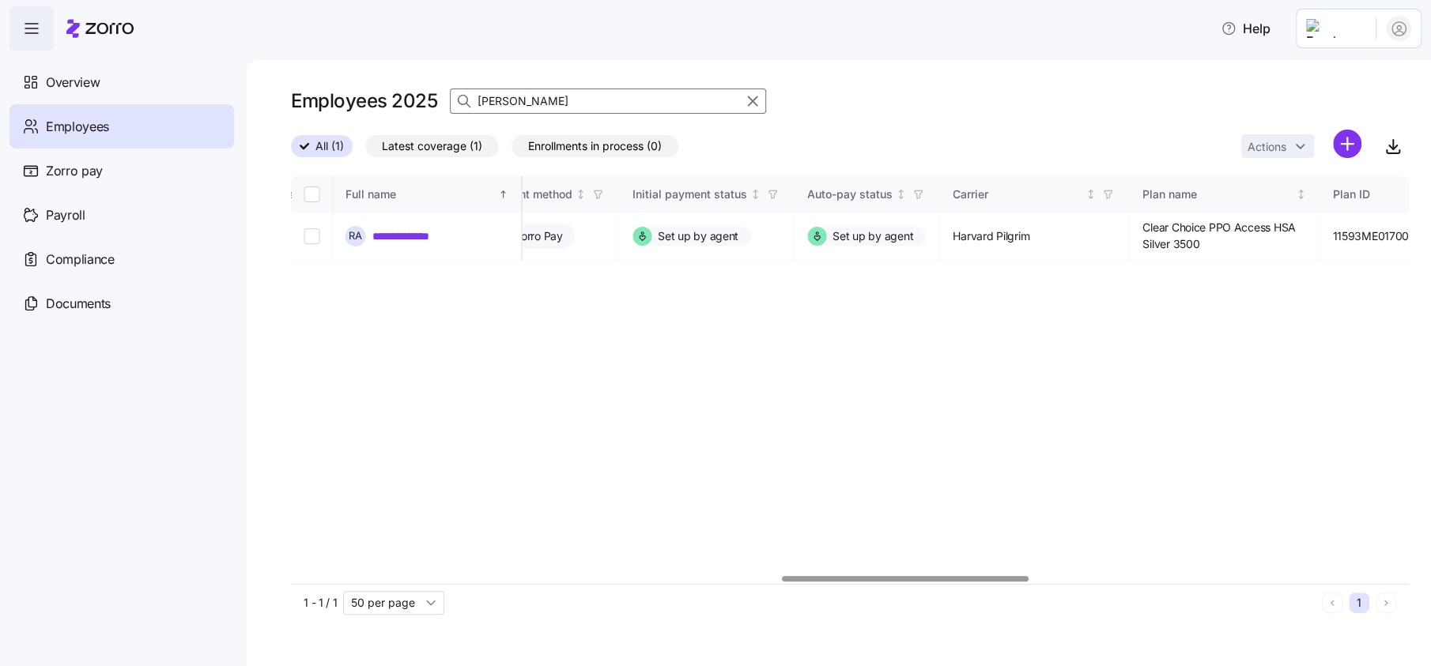
click at [988, 576] on div at bounding box center [905, 579] width 247 height 6
click at [555, 96] on input "[PERSON_NAME]" at bounding box center [608, 101] width 316 height 25
click at [554, 96] on input "[PERSON_NAME]" at bounding box center [608, 101] width 316 height 25
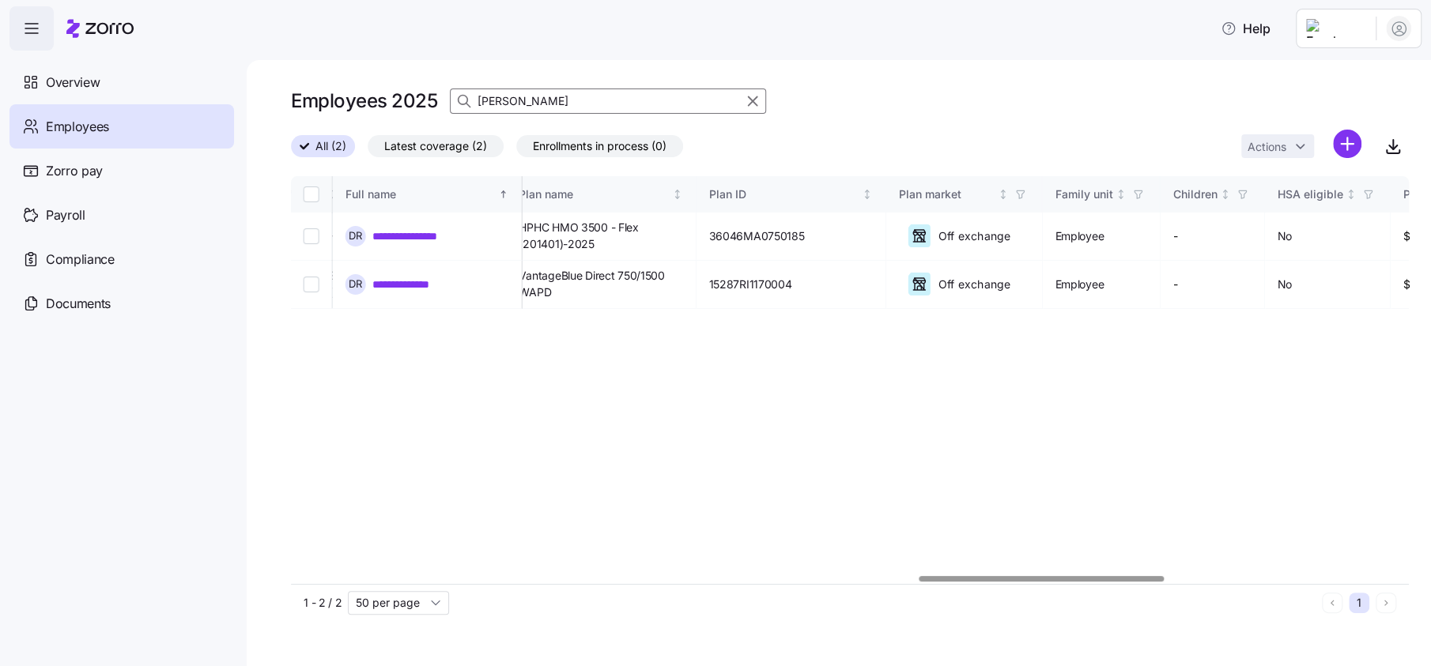
scroll to position [0, 2911]
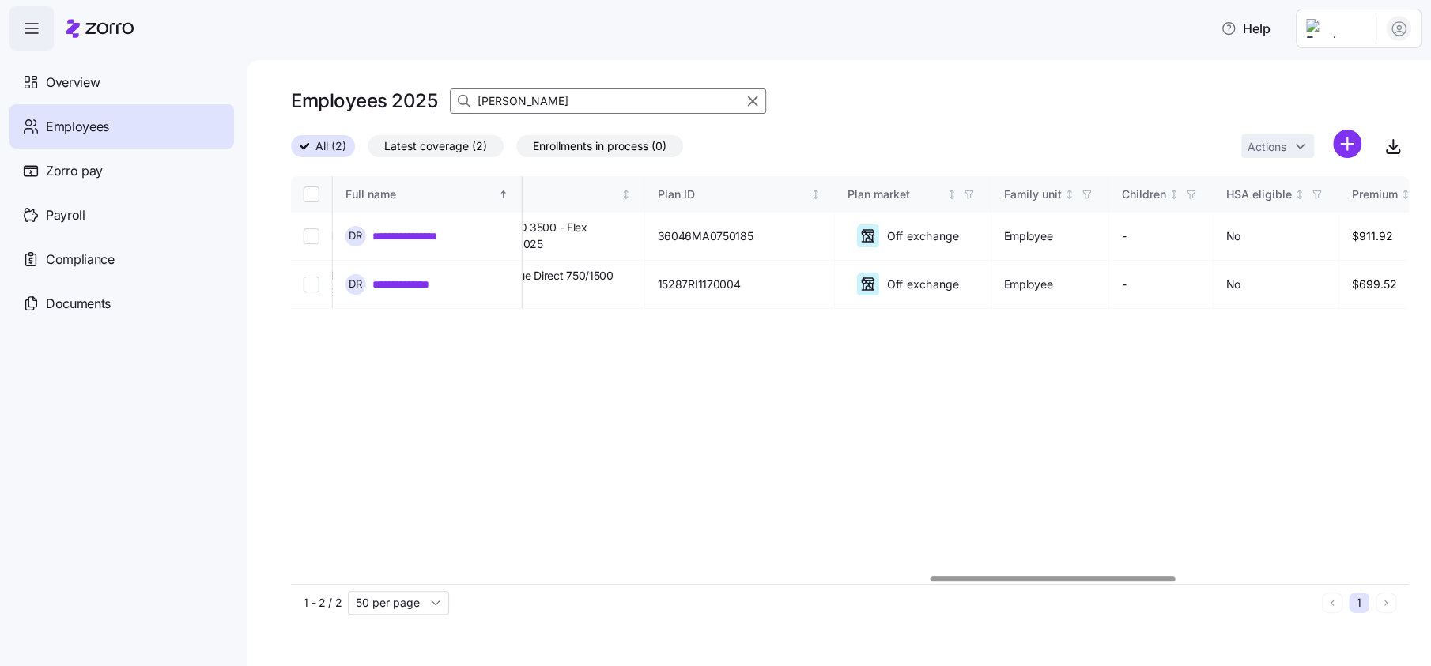
click at [1052, 575] on div at bounding box center [850, 579] width 1118 height 9
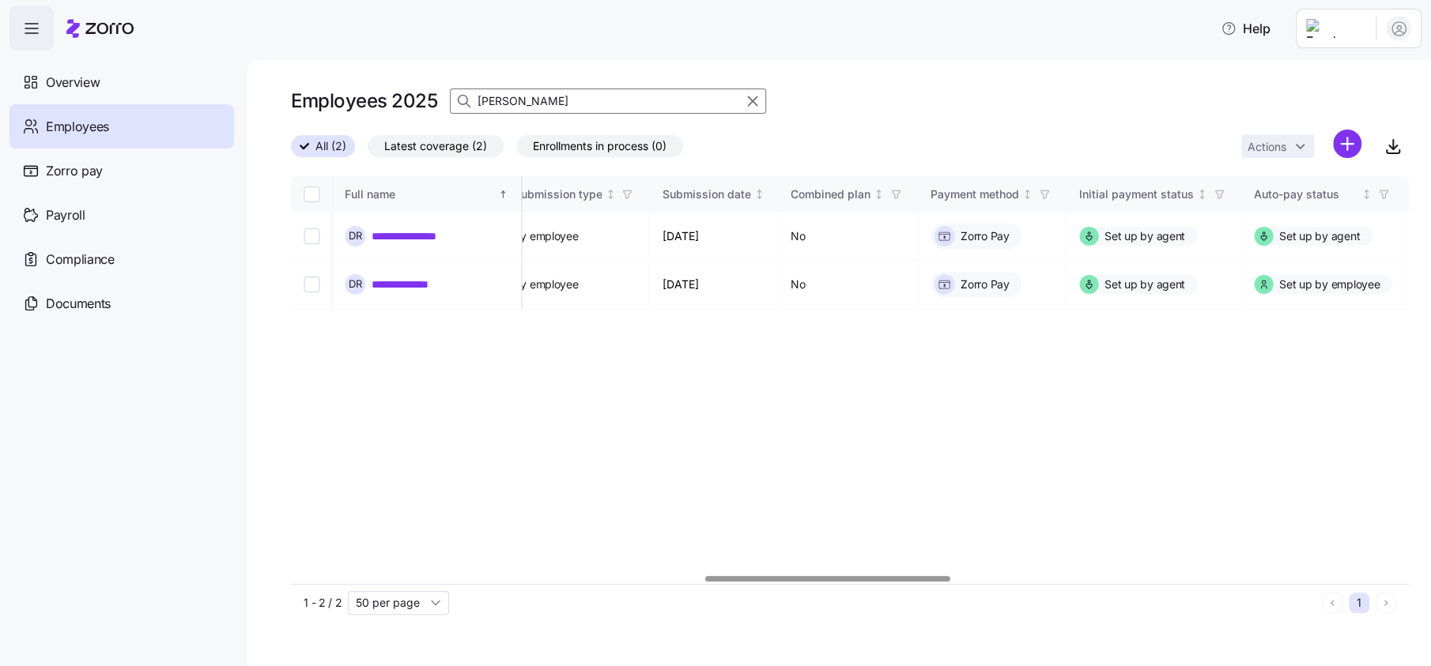
scroll to position [0, 1890]
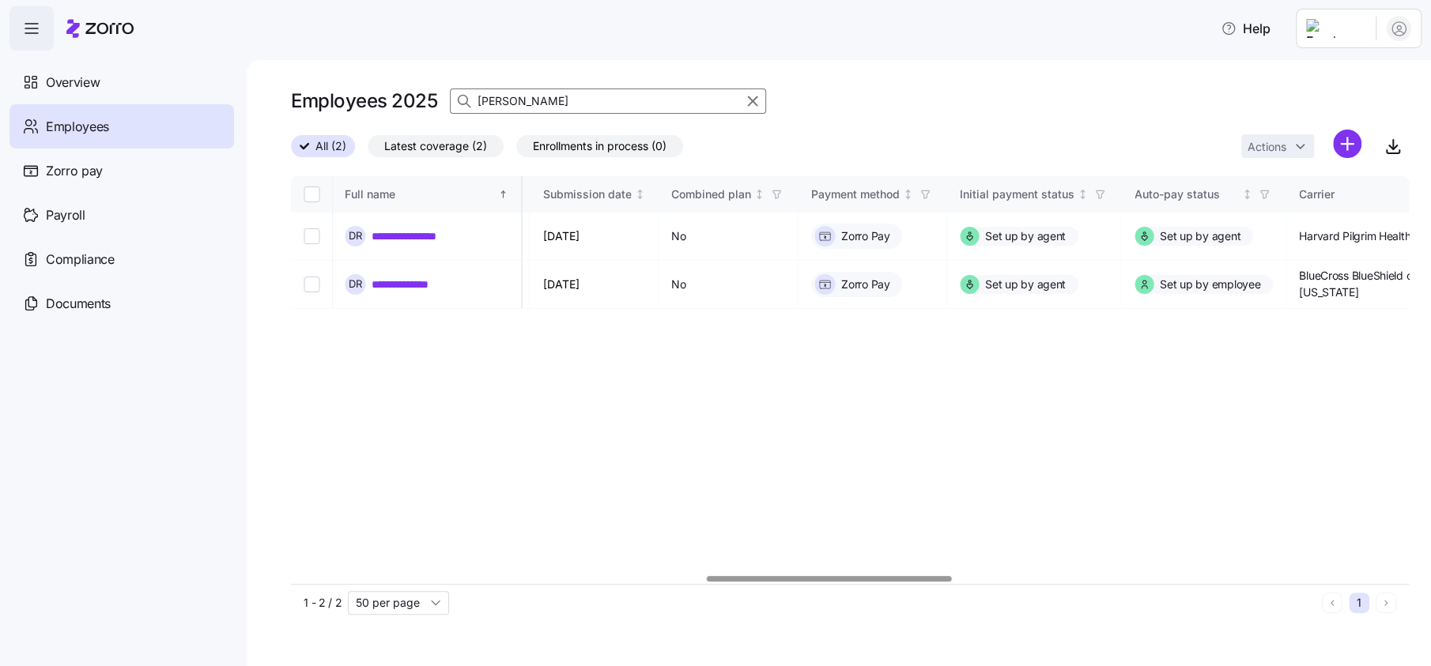
click at [774, 581] on div at bounding box center [829, 579] width 245 height 6
click at [530, 100] on input "[PERSON_NAME]" at bounding box center [608, 101] width 316 height 25
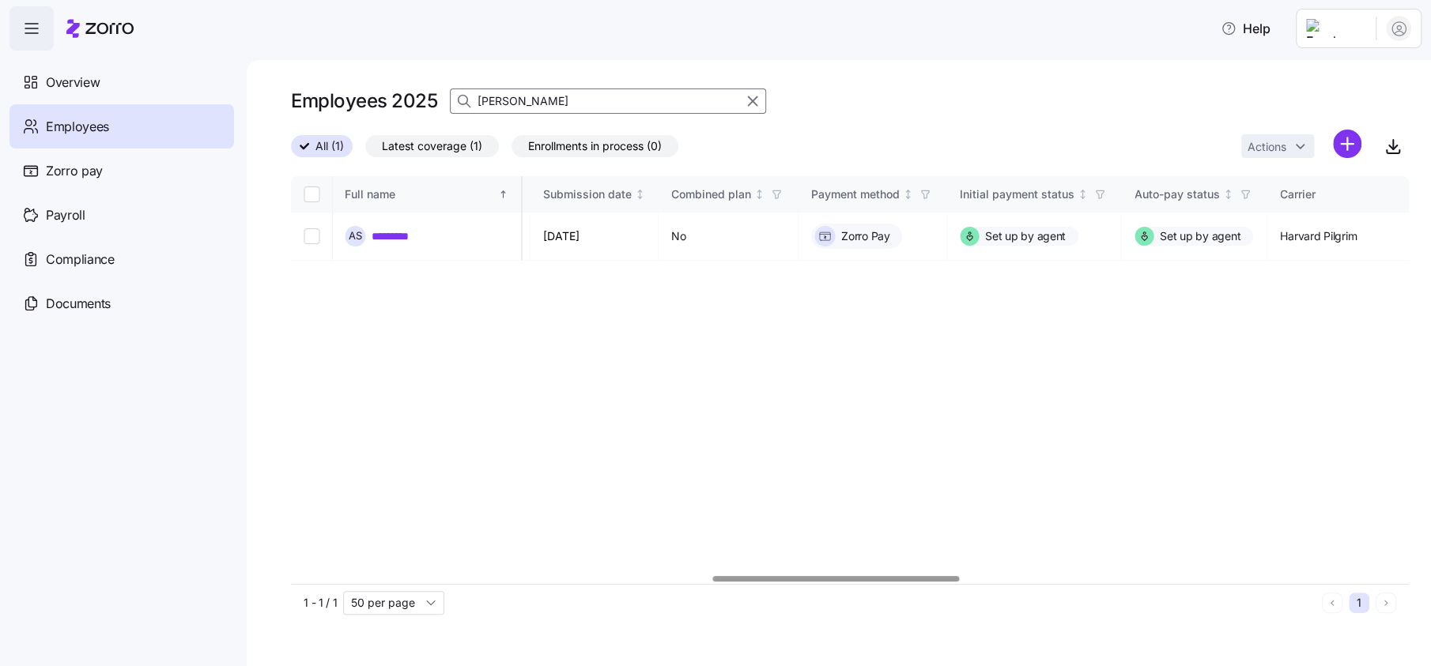
scroll to position [0, 2329]
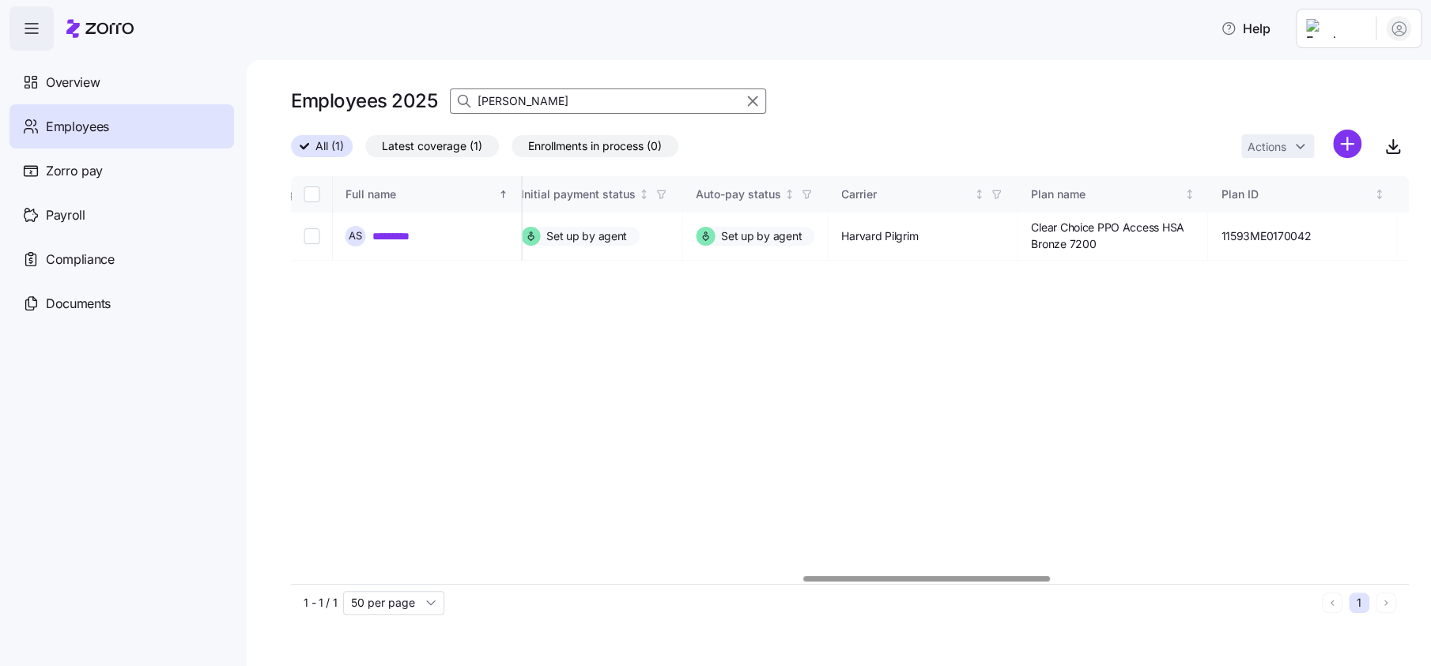
click at [1028, 580] on div at bounding box center [926, 579] width 247 height 6
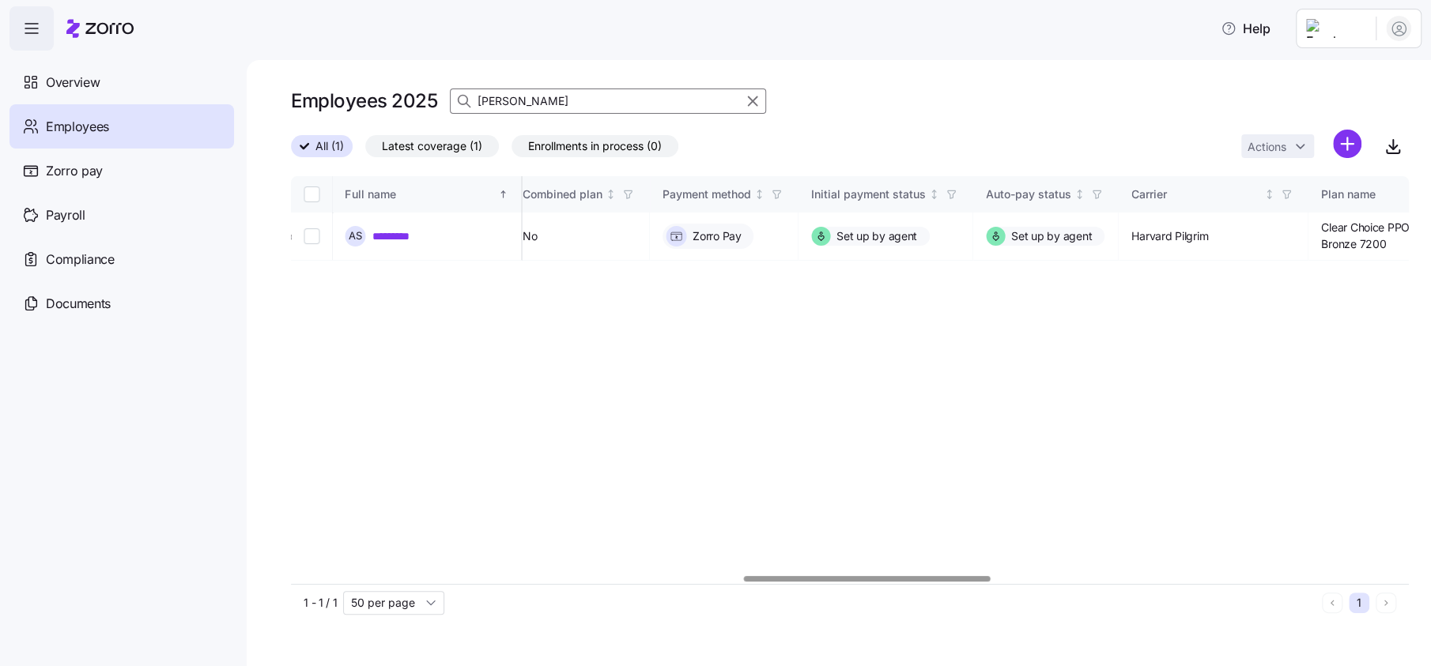
scroll to position [0, 2046]
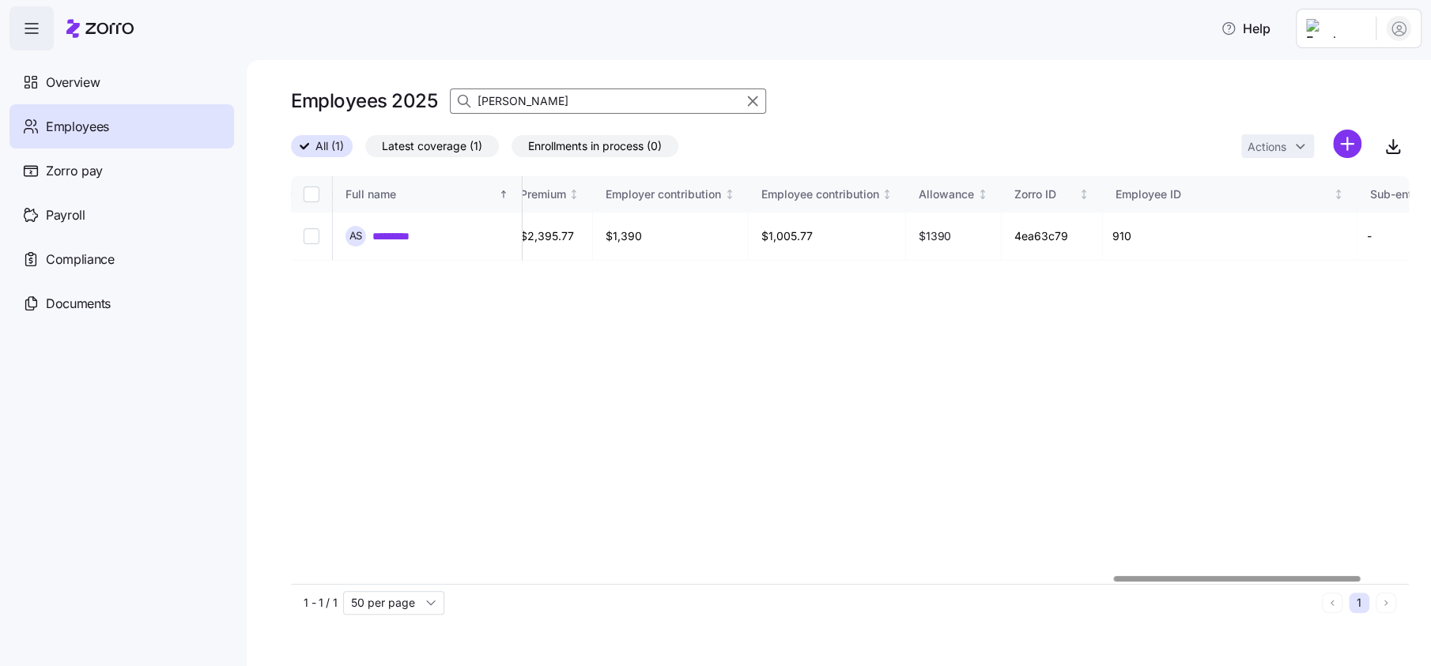
click at [1325, 582] on div at bounding box center [1237, 579] width 247 height 6
click at [656, 101] on input "[PERSON_NAME]" at bounding box center [608, 101] width 316 height 25
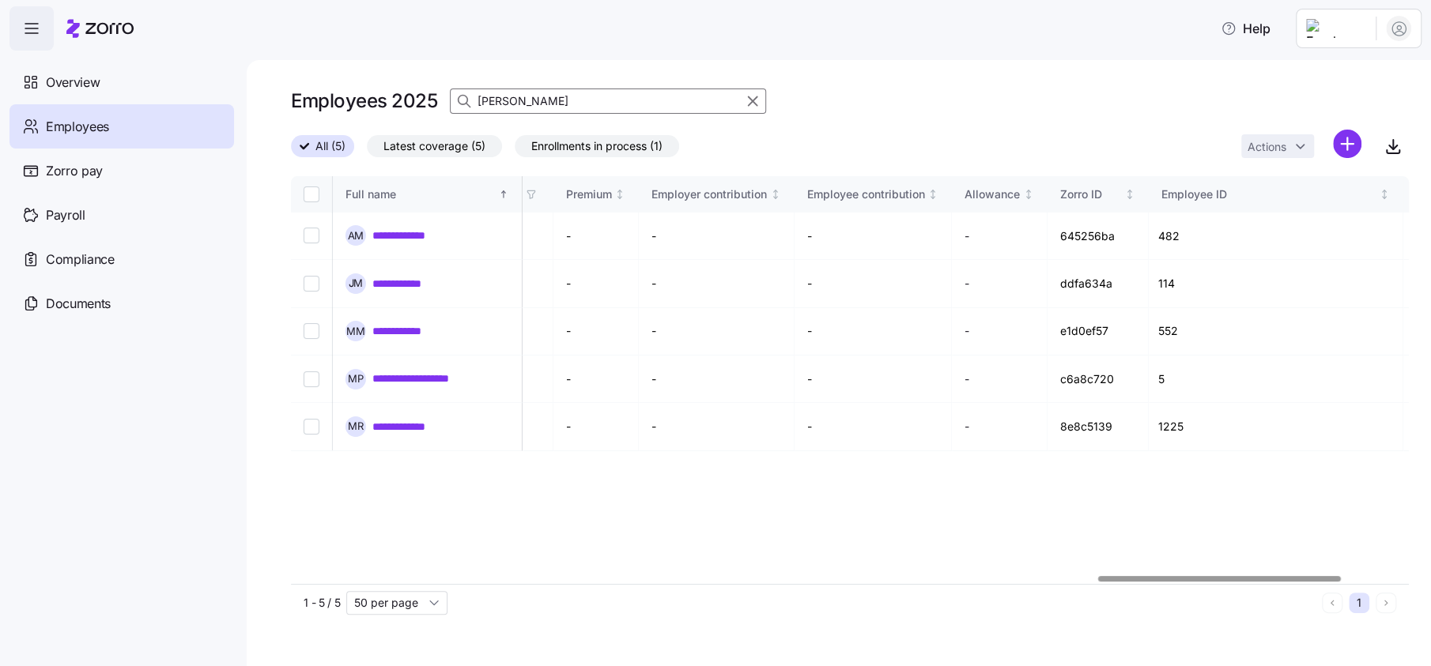
drag, startPoint x: 550, startPoint y: 92, endPoint x: 415, endPoint y: 99, distance: 135.3
click at [415, 99] on div "Employees 2025 [PERSON_NAME]" at bounding box center [528, 101] width 475 height 32
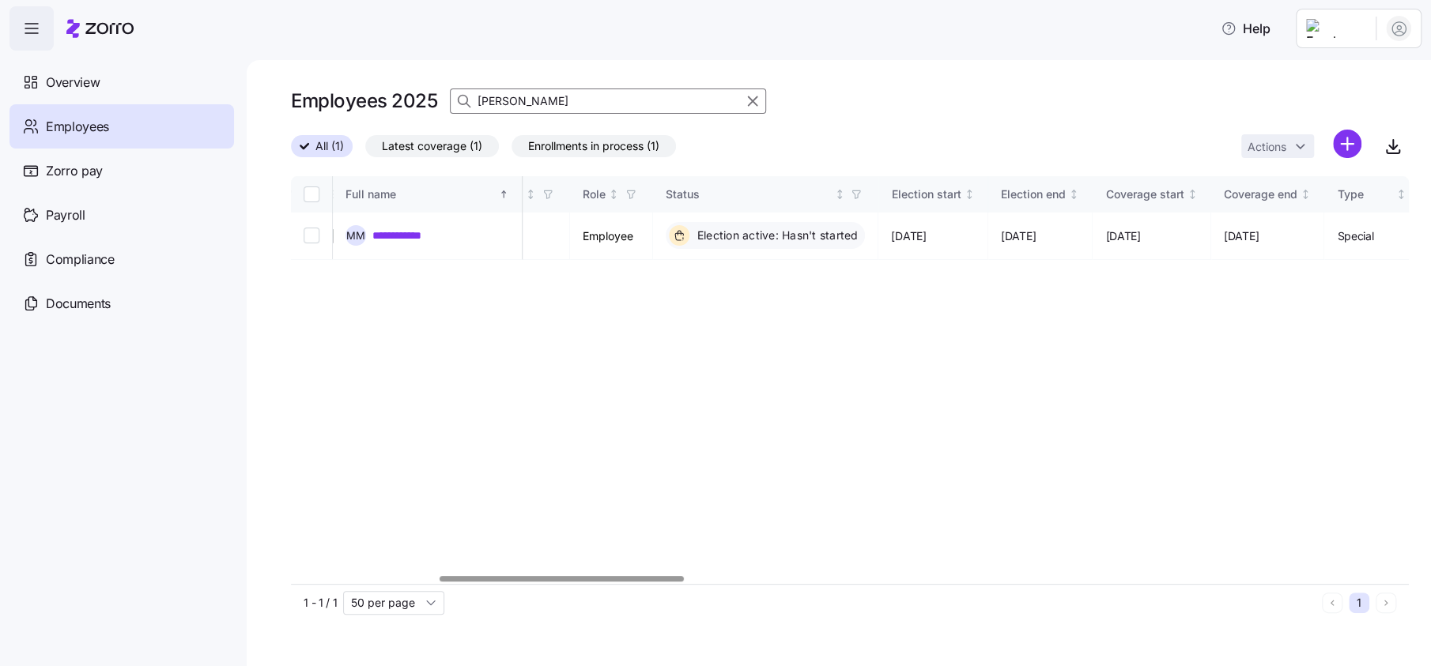
scroll to position [0, 738]
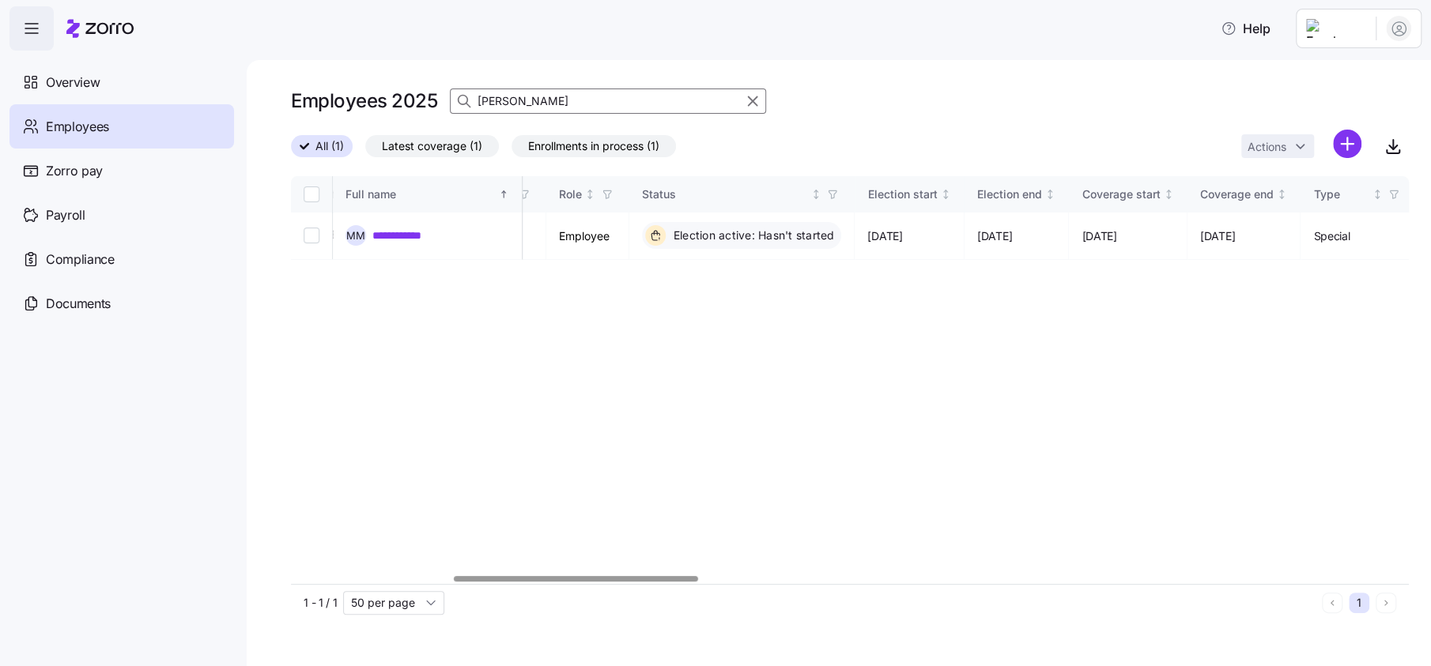
click at [575, 584] on div at bounding box center [850, 579] width 1118 height 9
type input "[PERSON_NAME]"
